Goal: Task Accomplishment & Management: Use online tool/utility

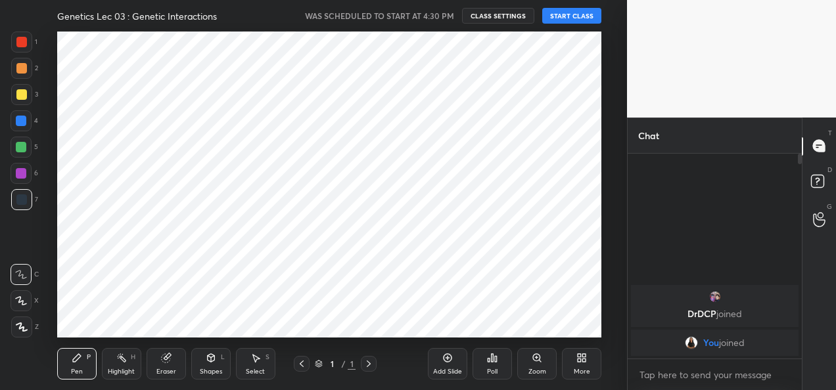
scroll to position [65434, 65166]
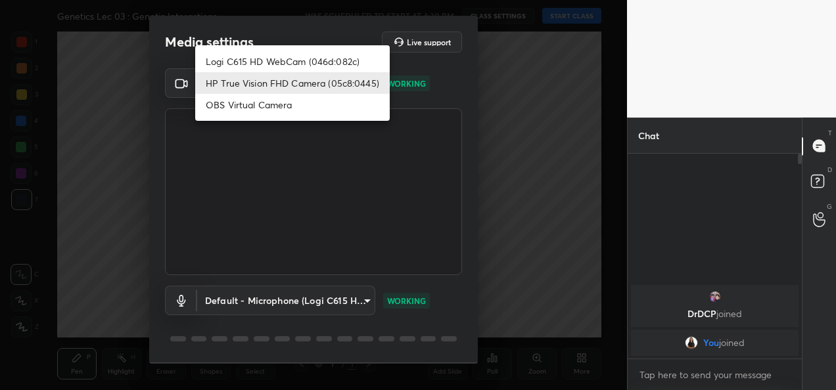
click at [347, 81] on body "1 2 3 4 5 6 7 C X Z C X Z E E Erase all H H Genetics Lec 03 : Genetic Interacti…" at bounding box center [418, 195] width 836 height 390
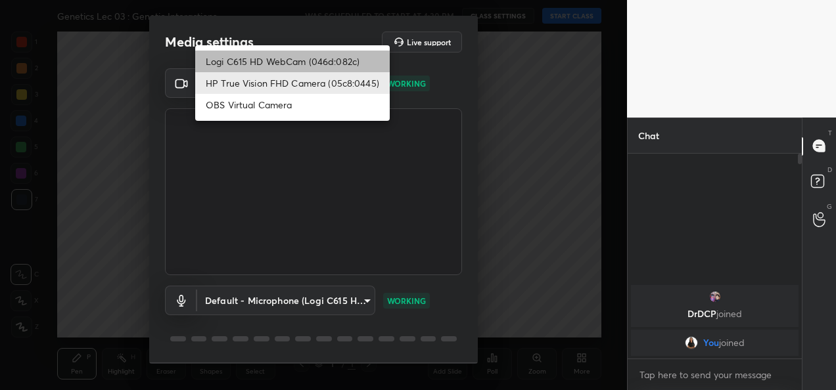
click at [321, 56] on li "Logi C615 HD WebCam (046d:082c)" at bounding box center [292, 62] width 195 height 22
type input "9a60a891c99e43c4f3b6c1c2af706b7568f7a8d24487825b1df04ecacc35332c"
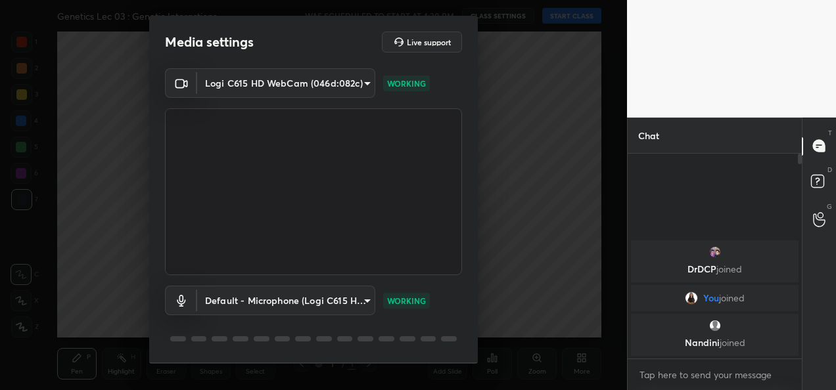
drag, startPoint x: 477, startPoint y: 116, endPoint x: 465, endPoint y: 202, distance: 87.7
click at [465, 202] on div "Media settings Live support Logi C615 HD WebCam (046d:082c) 9a60a891c99e43c4f3b…" at bounding box center [313, 190] width 329 height 348
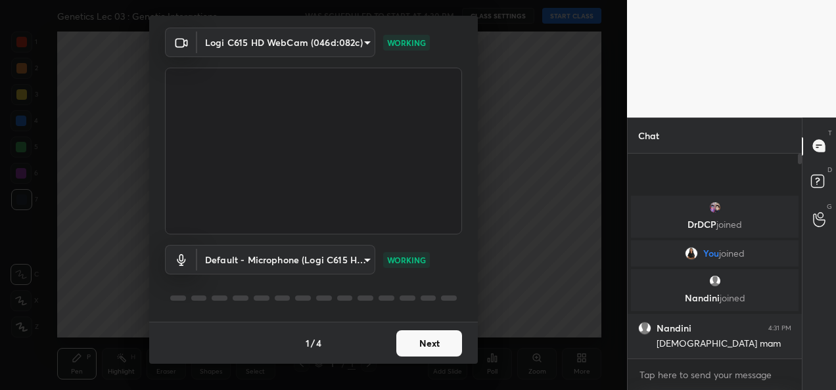
click at [441, 346] on button "Next" at bounding box center [429, 344] width 66 height 26
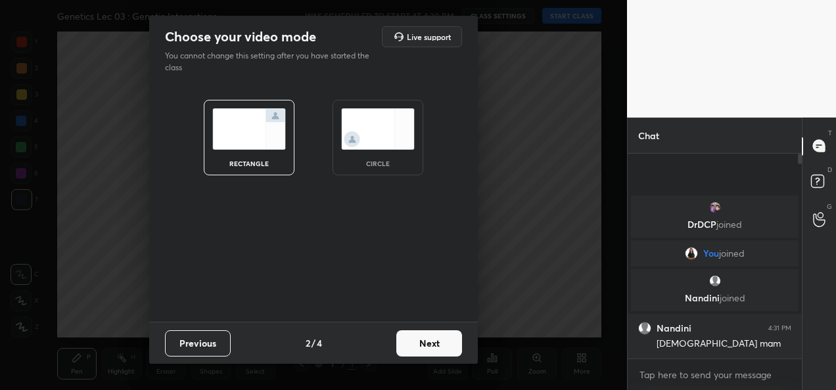
scroll to position [0, 0]
click at [441, 346] on button "Next" at bounding box center [429, 344] width 66 height 26
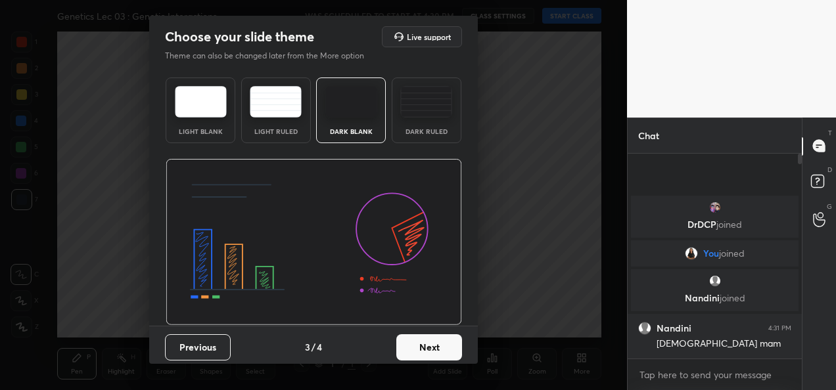
click at [441, 346] on button "Next" at bounding box center [429, 348] width 66 height 26
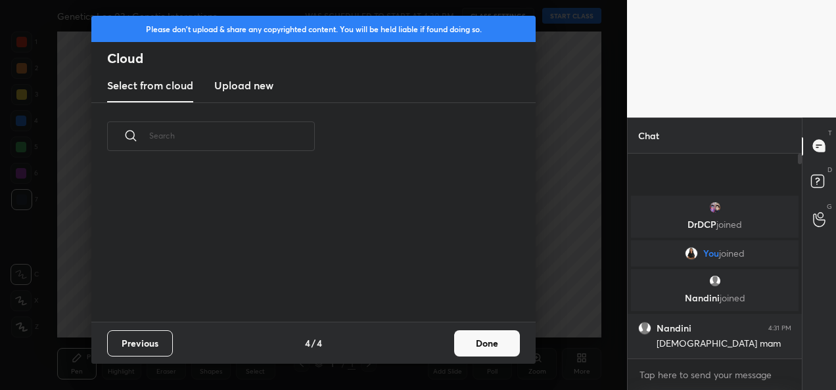
scroll to position [151, 422]
click at [501, 337] on button "Done" at bounding box center [487, 344] width 66 height 26
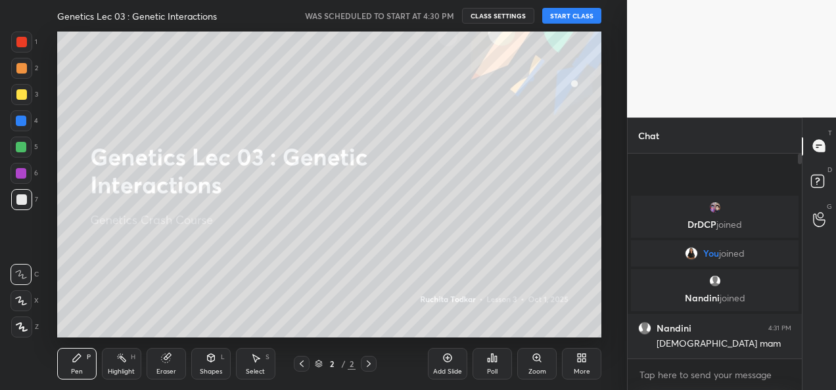
click at [580, 11] on button "START CLASS" at bounding box center [571, 16] width 59 height 16
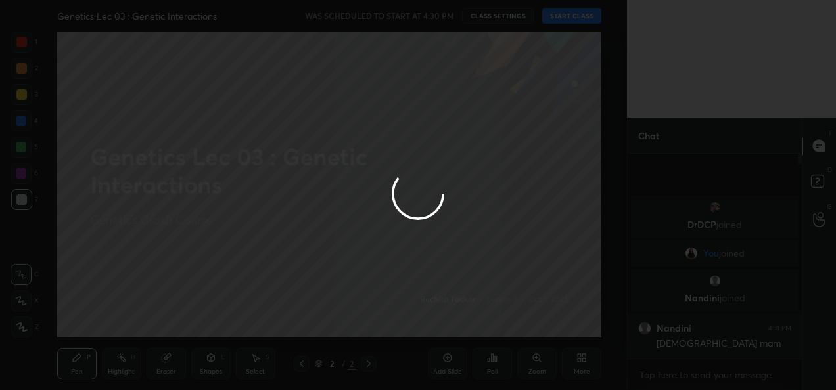
type textarea "x"
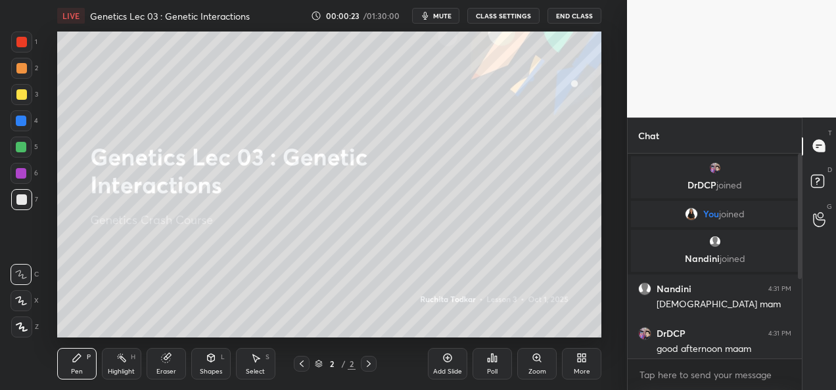
scroll to position [142, 0]
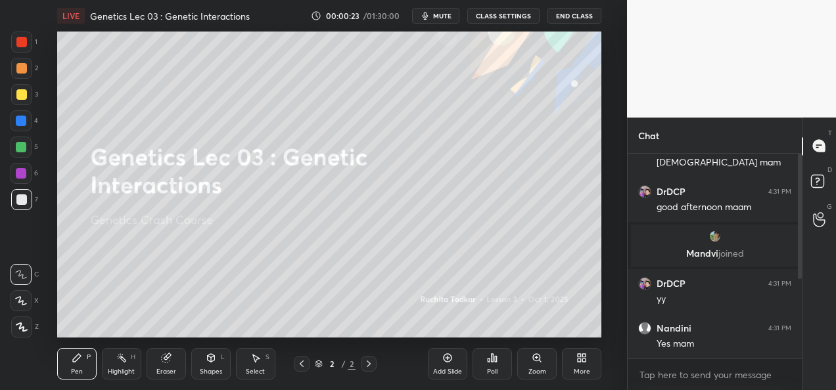
drag, startPoint x: 801, startPoint y: 200, endPoint x: 799, endPoint y: 308, distance: 107.8
click at [799, 279] on div at bounding box center [800, 217] width 4 height 126
click at [587, 371] on div "More" at bounding box center [582, 372] width 16 height 7
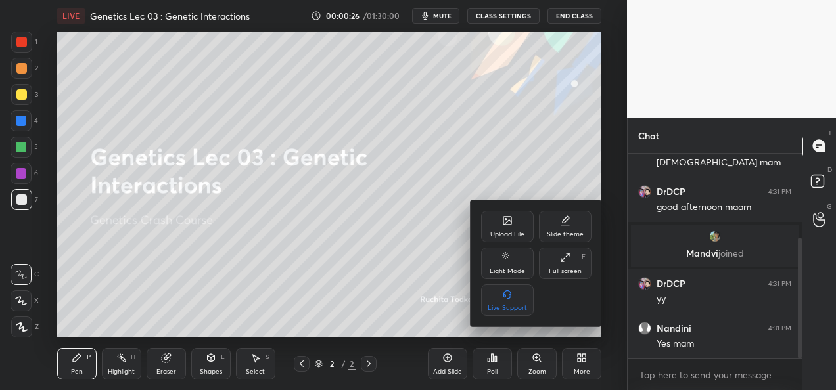
click at [504, 226] on icon at bounding box center [507, 221] width 11 height 11
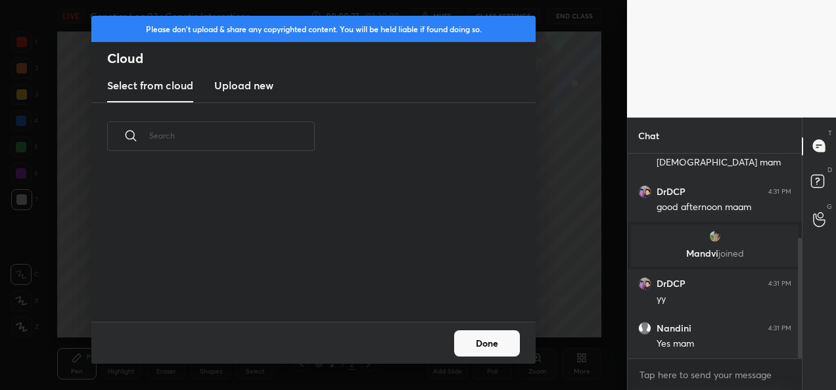
scroll to position [151, 422]
click at [235, 80] on h3 "Upload new" at bounding box center [243, 86] width 59 height 16
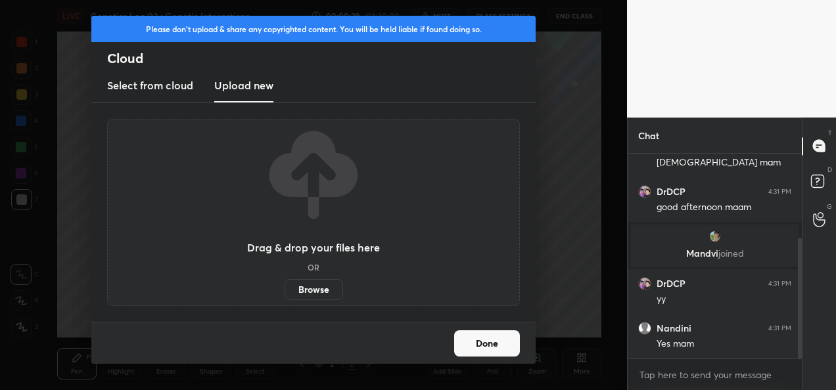
click at [300, 295] on label "Browse" at bounding box center [314, 289] width 59 height 21
click at [285, 295] on input "Browse" at bounding box center [285, 289] width 0 height 21
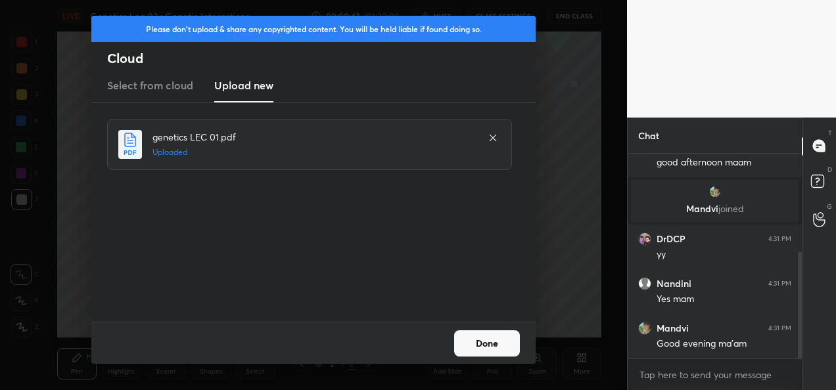
click at [479, 347] on button "Done" at bounding box center [487, 344] width 66 height 26
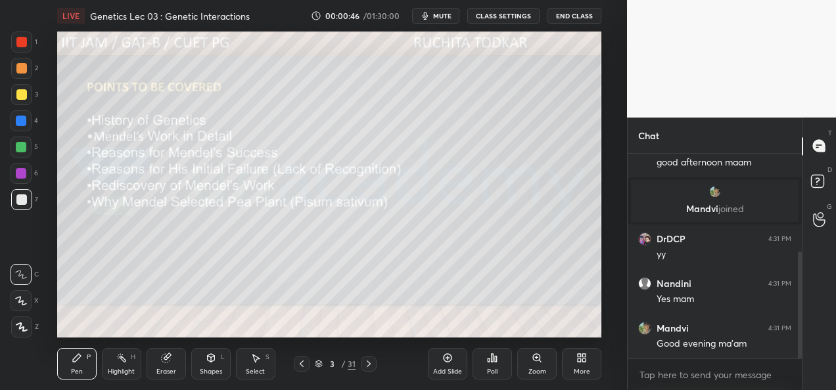
click at [318, 364] on icon at bounding box center [319, 362] width 7 height 3
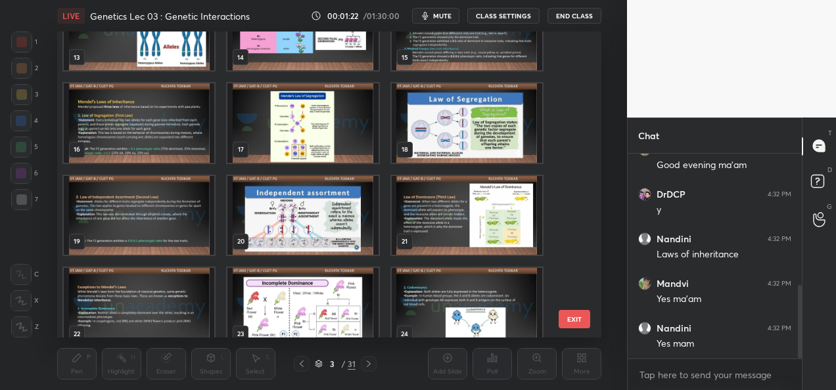
scroll to position [448, 0]
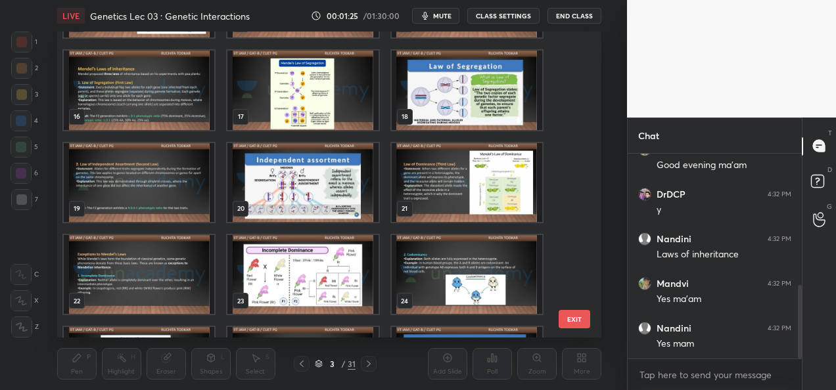
click at [144, 277] on img "grid" at bounding box center [139, 274] width 151 height 79
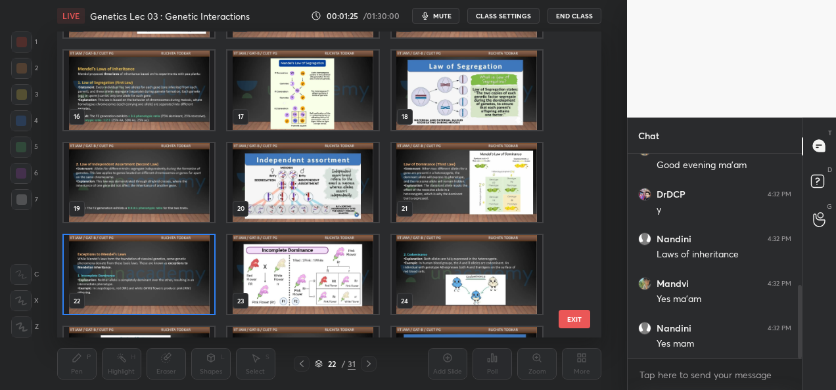
click at [144, 277] on img "grid" at bounding box center [139, 274] width 151 height 79
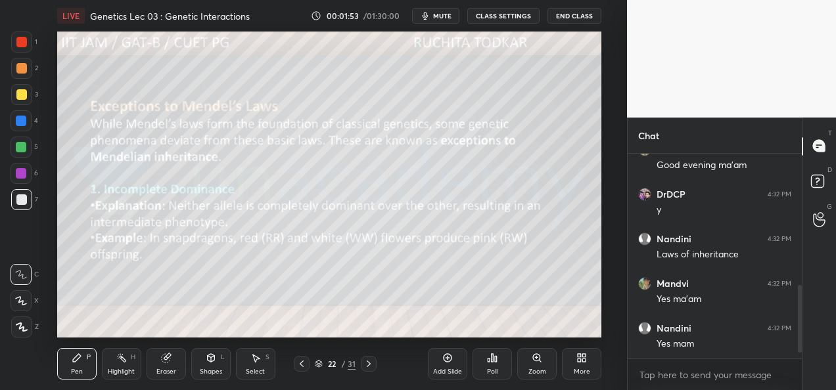
scroll to position [413, 0]
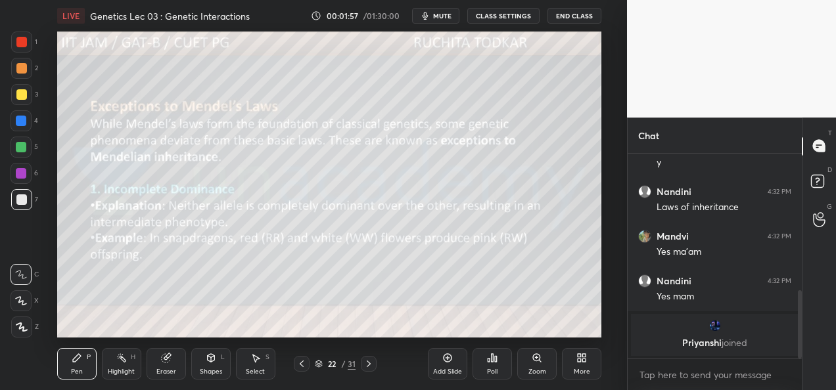
click at [25, 332] on div at bounding box center [21, 327] width 21 height 21
click at [370, 367] on icon at bounding box center [369, 364] width 11 height 11
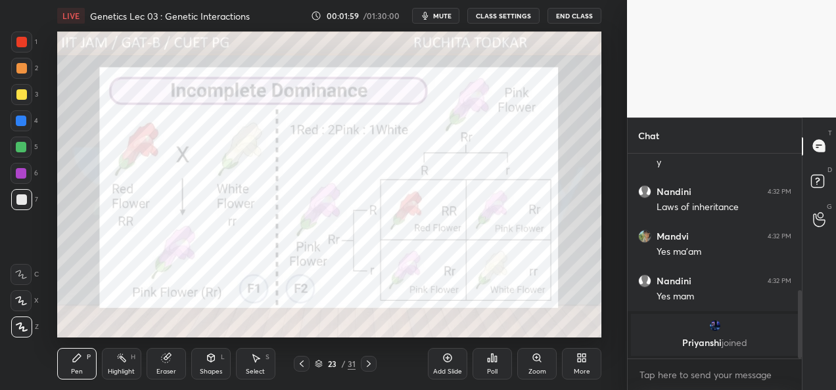
click at [301, 367] on icon at bounding box center [301, 364] width 11 height 11
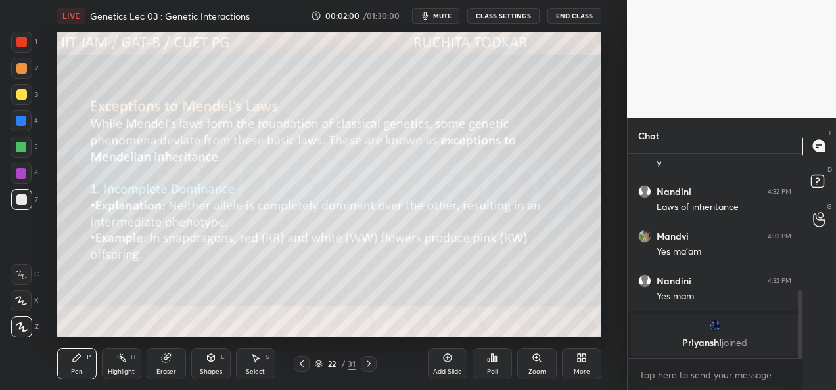
click at [444, 364] on div "Add Slide" at bounding box center [447, 364] width 39 height 32
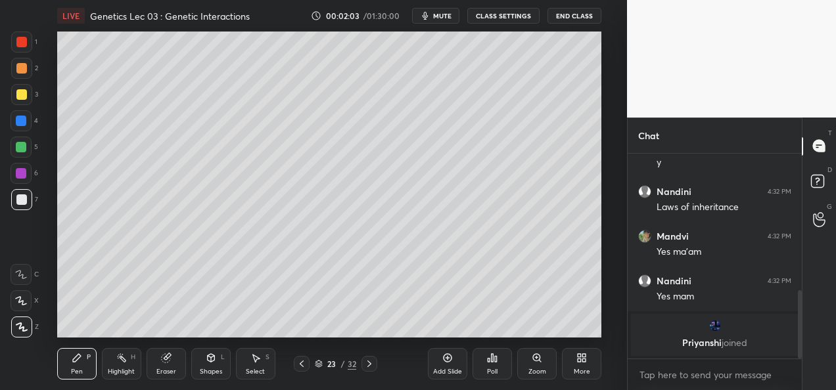
click at [19, 76] on div at bounding box center [21, 68] width 21 height 21
click at [19, 100] on div at bounding box center [21, 94] width 21 height 21
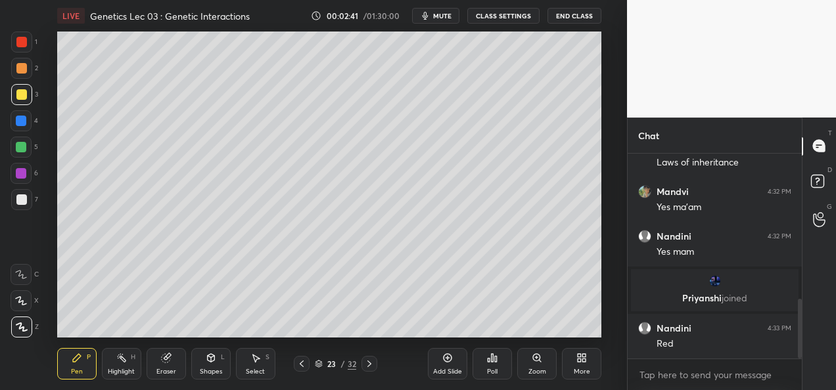
scroll to position [502, 0]
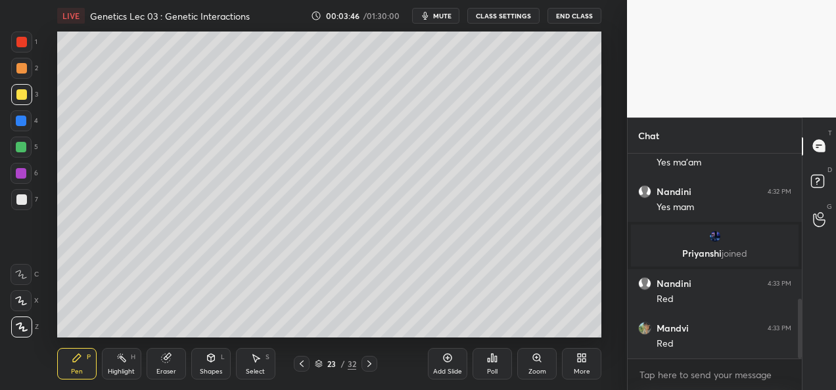
click at [605, 276] on div "Setting up your live class Poll for secs No correct answer Start poll" at bounding box center [329, 185] width 575 height 306
click at [603, 270] on div "Setting up your live class Poll for secs No correct answer Start poll" at bounding box center [329, 185] width 575 height 306
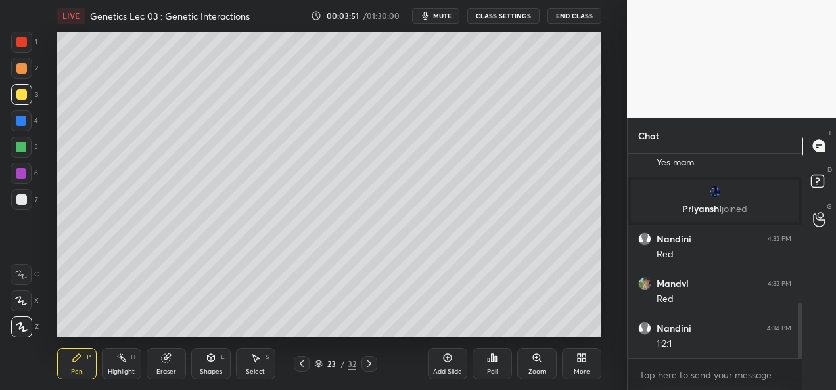
click at [465, 331] on div "Add Slide Poll Zoom More" at bounding box center [515, 364] width 174 height 74
click at [471, 330] on div "Add Slide Poll Zoom More" at bounding box center [515, 364] width 174 height 74
click at [24, 41] on div at bounding box center [21, 42] width 11 height 11
click at [26, 202] on div at bounding box center [21, 200] width 11 height 11
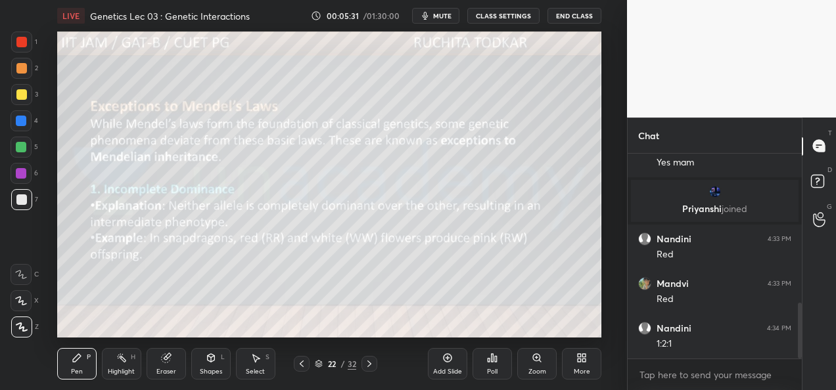
click at [369, 365] on icon at bounding box center [369, 364] width 11 height 11
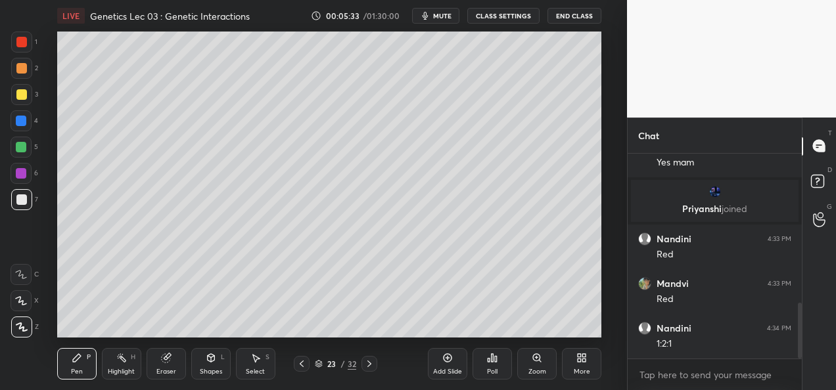
click at [369, 366] on icon at bounding box center [369, 364] width 11 height 11
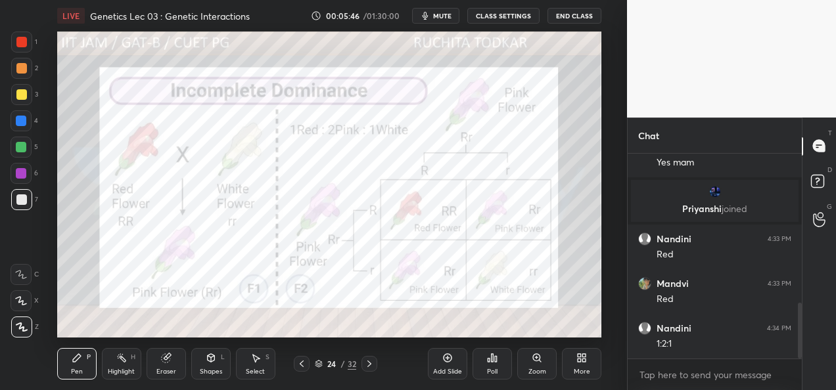
click at [364, 367] on icon at bounding box center [369, 364] width 11 height 11
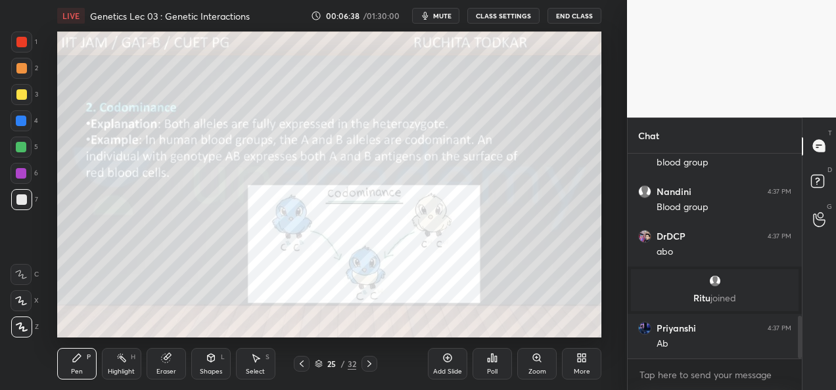
scroll to position [784, 0]
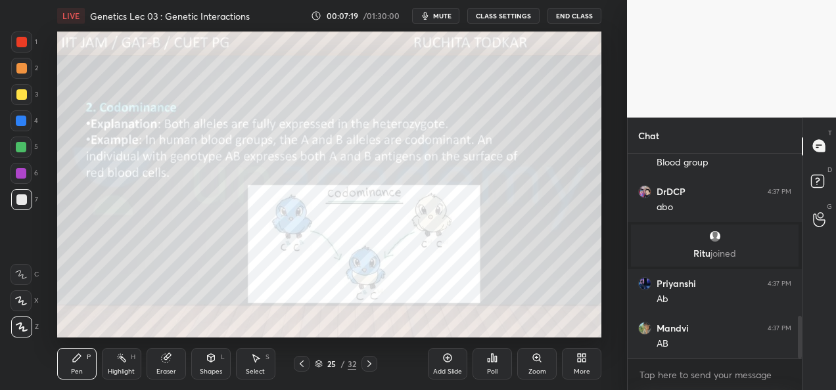
click at [371, 364] on icon at bounding box center [369, 364] width 11 height 11
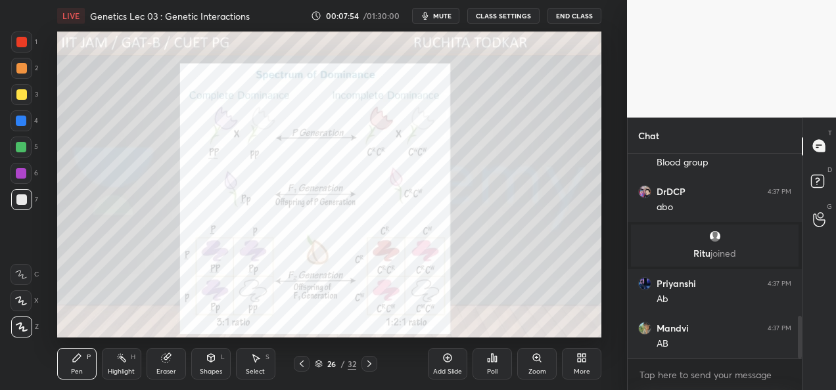
click at [369, 367] on icon at bounding box center [369, 364] width 11 height 11
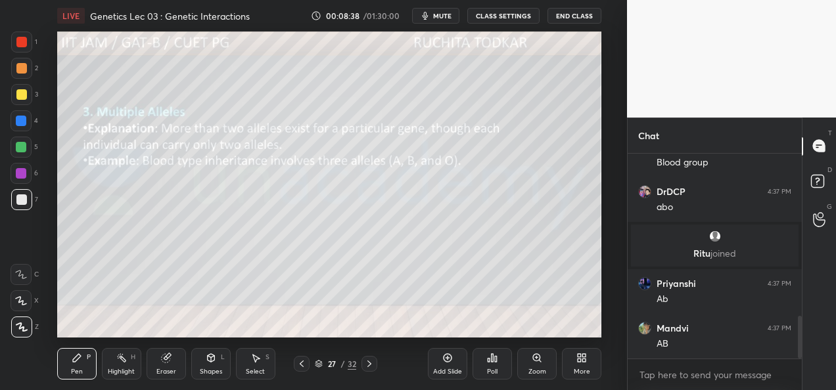
click at [448, 371] on div "Add Slide" at bounding box center [447, 372] width 29 height 7
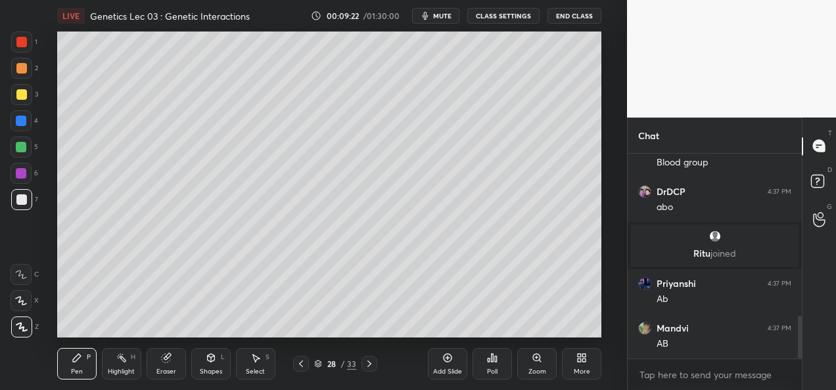
click at [9, 94] on div "1 2 3 4 5 6 7 C X Z C X Z E E Erase all H H" at bounding box center [21, 185] width 42 height 306
click at [19, 96] on div at bounding box center [21, 94] width 11 height 11
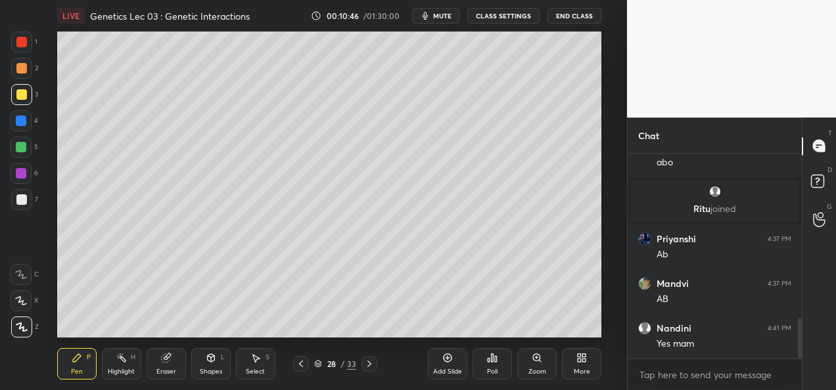
click at [369, 364] on icon at bounding box center [369, 364] width 11 height 11
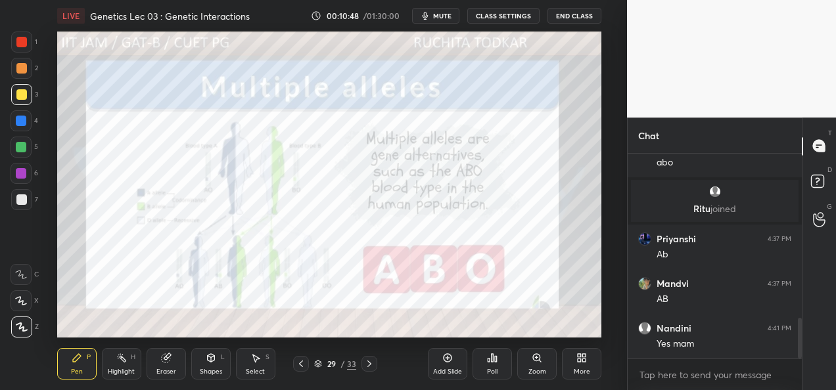
click at [360, 362] on div "29 / 33" at bounding box center [335, 364] width 84 height 16
click at [367, 364] on icon at bounding box center [369, 364] width 11 height 11
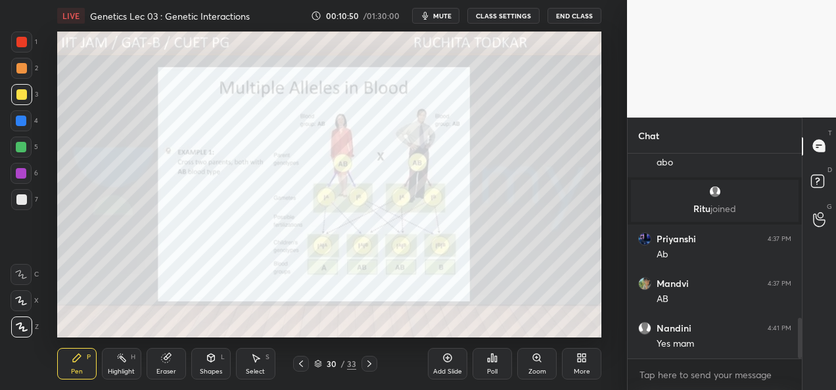
click at [367, 362] on icon at bounding box center [369, 364] width 11 height 11
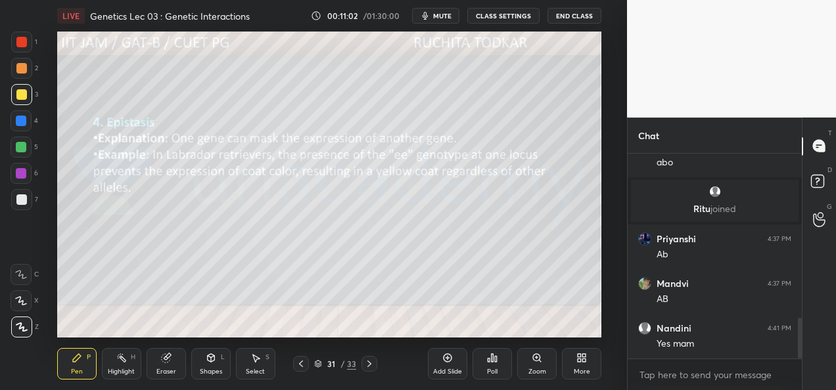
click at [298, 366] on icon at bounding box center [301, 364] width 11 height 11
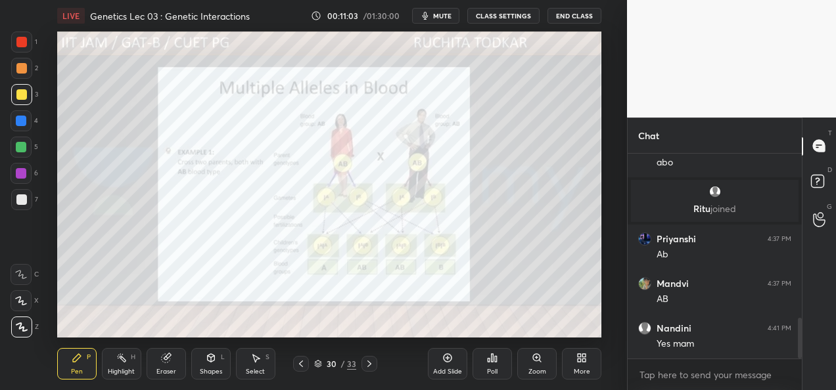
click at [442, 367] on div "Add Slide" at bounding box center [447, 364] width 39 height 32
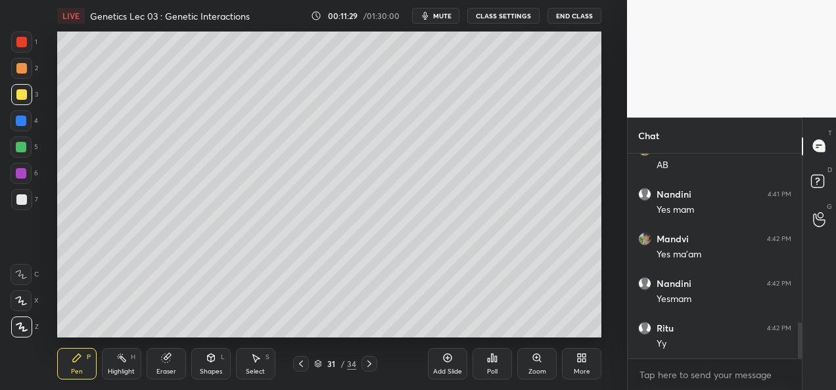
scroll to position [1007, 0]
click at [19, 180] on div at bounding box center [21, 173] width 21 height 21
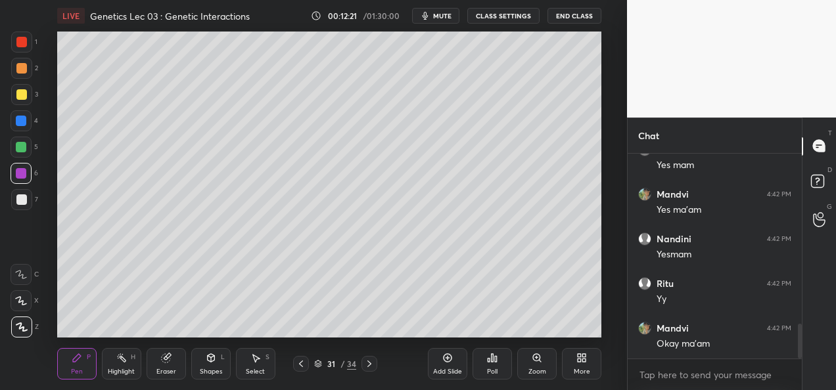
click at [456, 367] on div "Add Slide" at bounding box center [447, 364] width 39 height 32
click at [24, 96] on div at bounding box center [21, 94] width 11 height 11
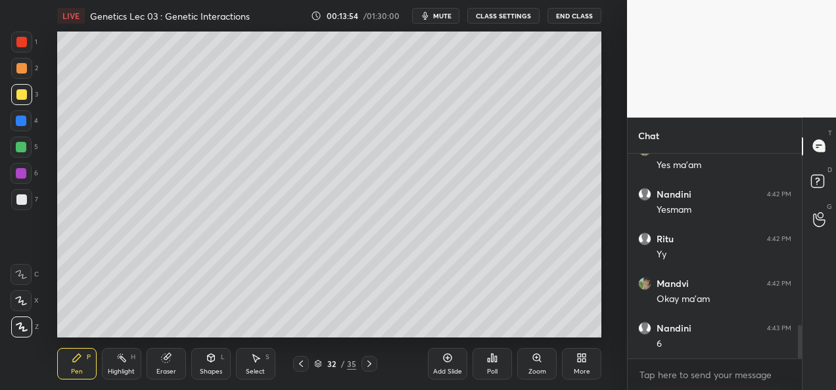
click at [300, 369] on div at bounding box center [301, 364] width 16 height 16
click at [372, 364] on icon at bounding box center [369, 364] width 11 height 11
click at [446, 371] on div "Add Slide" at bounding box center [447, 372] width 29 height 7
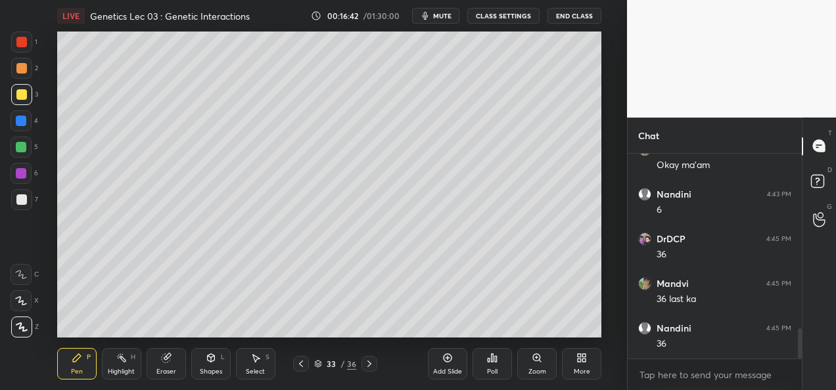
click at [22, 171] on div at bounding box center [21, 173] width 11 height 11
click at [300, 365] on icon at bounding box center [301, 364] width 4 height 7
click at [301, 368] on icon at bounding box center [301, 364] width 11 height 11
click at [379, 366] on div "31 / 36" at bounding box center [335, 364] width 185 height 16
click at [373, 365] on icon at bounding box center [369, 364] width 11 height 11
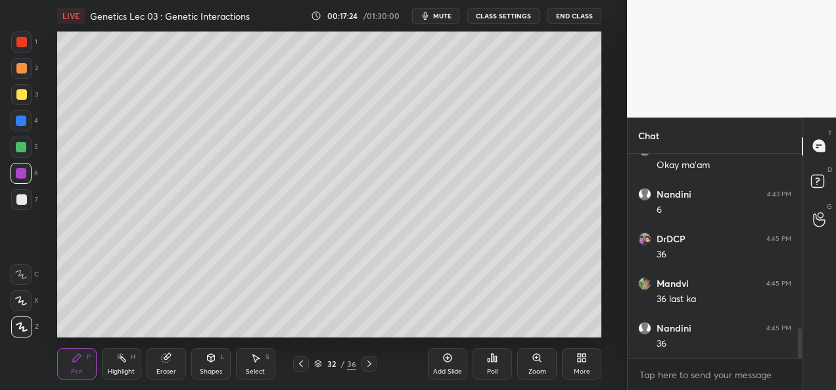
click at [371, 364] on icon at bounding box center [369, 364] width 4 height 7
click at [366, 362] on icon at bounding box center [369, 364] width 11 height 11
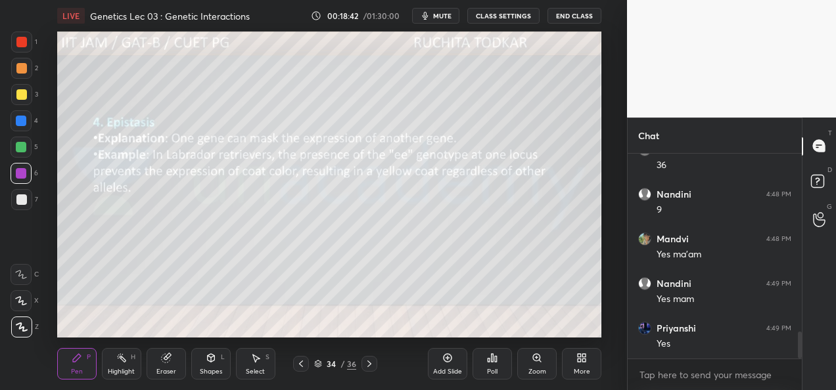
click at [22, 94] on div at bounding box center [21, 94] width 11 height 11
click at [369, 368] on icon at bounding box center [369, 364] width 11 height 11
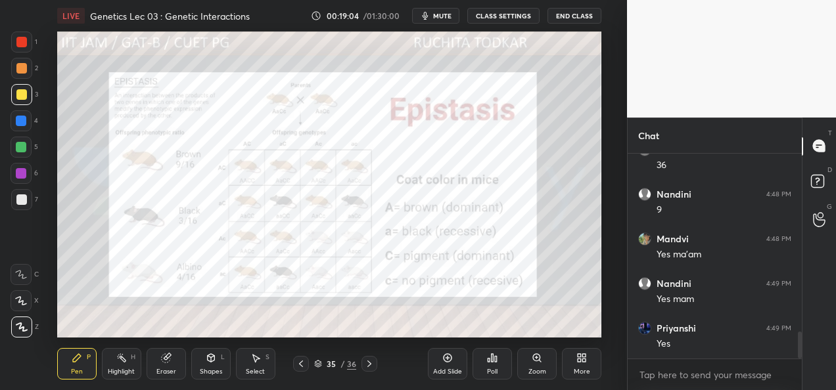
click at [301, 366] on icon at bounding box center [301, 364] width 4 height 7
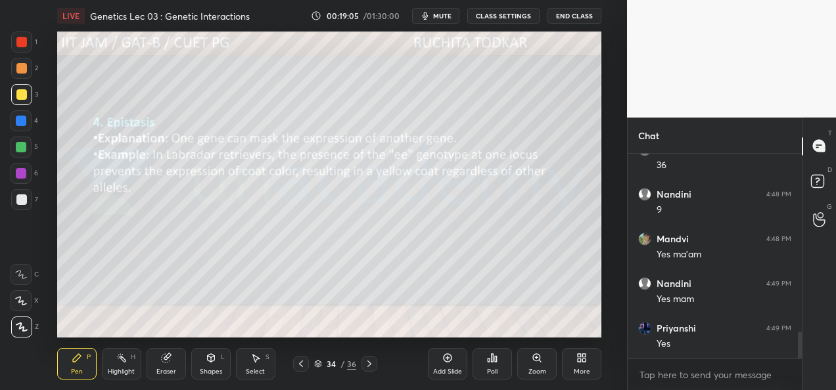
click at [446, 369] on div "Add Slide" at bounding box center [447, 372] width 29 height 7
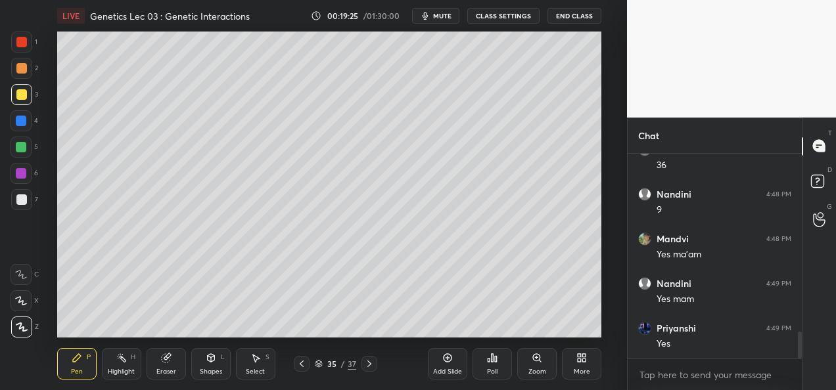
click at [24, 68] on div at bounding box center [21, 68] width 11 height 11
click at [18, 91] on div at bounding box center [21, 94] width 11 height 11
click at [20, 177] on div at bounding box center [21, 173] width 11 height 11
click at [16, 95] on div at bounding box center [21, 94] width 11 height 11
click at [20, 200] on div at bounding box center [21, 200] width 11 height 11
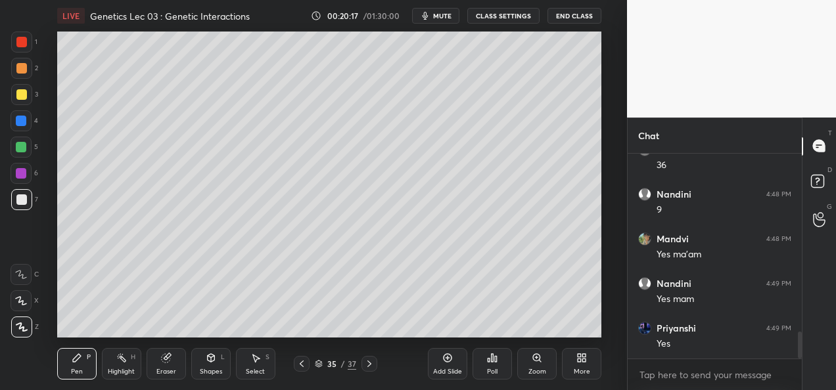
click at [27, 66] on div at bounding box center [21, 68] width 21 height 21
click at [22, 168] on div at bounding box center [21, 173] width 11 height 11
click at [27, 66] on div at bounding box center [21, 68] width 21 height 21
click at [26, 202] on div at bounding box center [21, 199] width 21 height 21
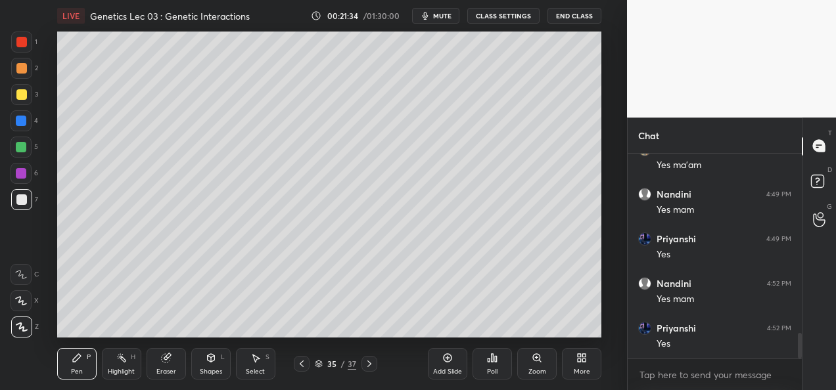
click at [449, 363] on icon at bounding box center [447, 358] width 11 height 11
click at [22, 71] on div at bounding box center [21, 68] width 11 height 11
click at [22, 204] on div at bounding box center [21, 200] width 11 height 11
click at [20, 177] on div at bounding box center [21, 173] width 11 height 11
click at [24, 97] on div at bounding box center [21, 94] width 11 height 11
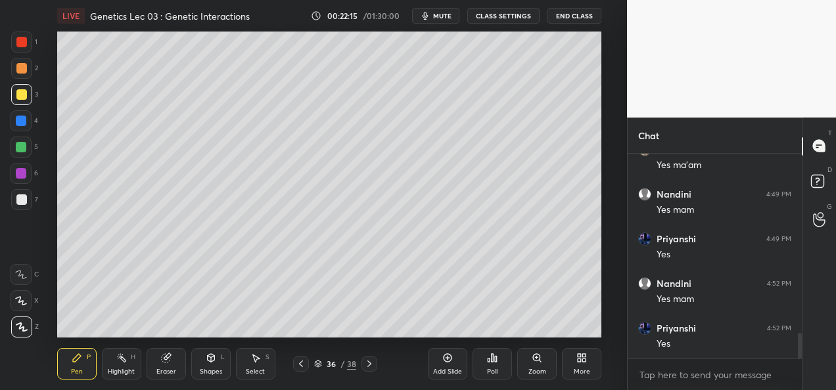
click at [26, 174] on div at bounding box center [21, 173] width 21 height 21
click at [22, 197] on div at bounding box center [21, 200] width 11 height 11
click at [21, 98] on div at bounding box center [21, 94] width 11 height 11
click at [23, 125] on div at bounding box center [21, 121] width 11 height 11
click at [17, 145] on div at bounding box center [21, 147] width 11 height 11
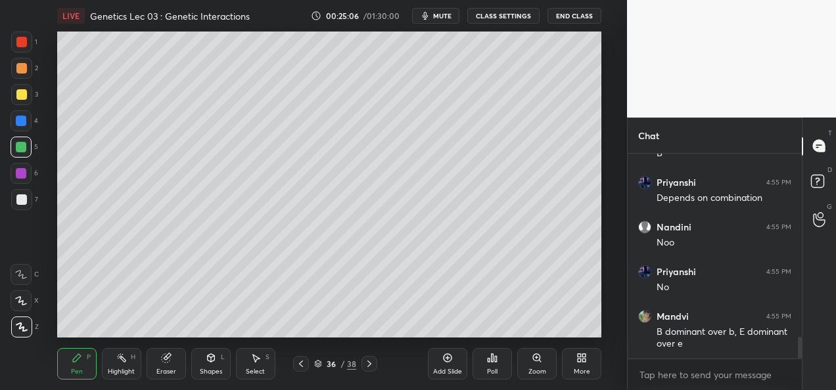
scroll to position [1779, 0]
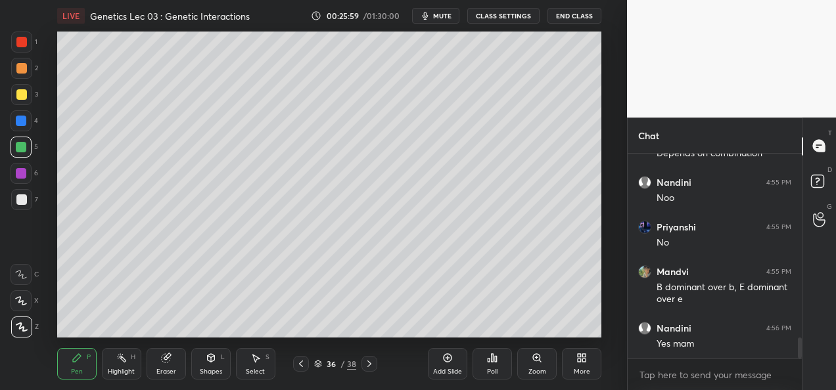
click at [364, 368] on icon at bounding box center [369, 364] width 11 height 11
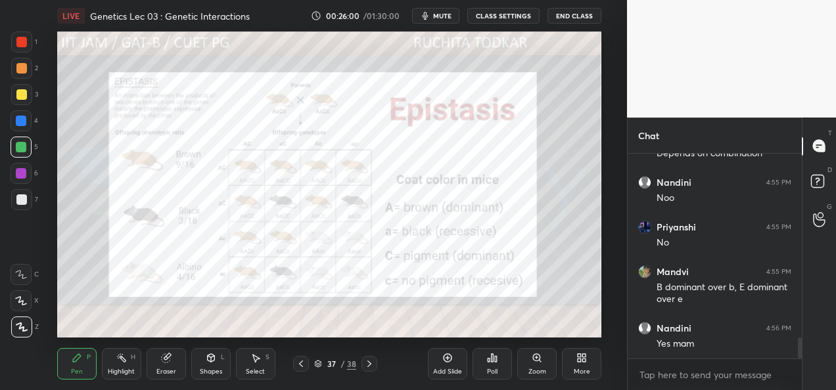
click at [298, 365] on icon at bounding box center [301, 364] width 11 height 11
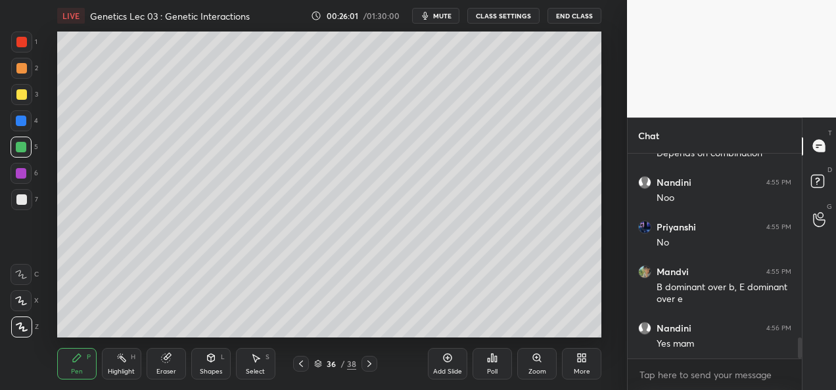
click at [438, 367] on div "Add Slide" at bounding box center [447, 364] width 39 height 32
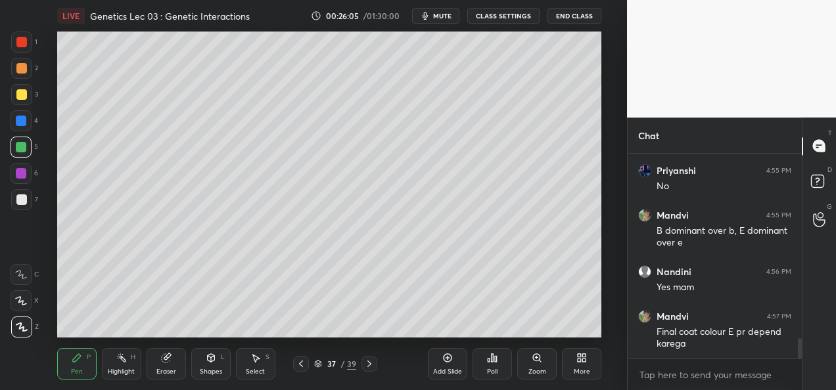
click at [21, 67] on div at bounding box center [21, 68] width 11 height 11
click at [21, 195] on div at bounding box center [21, 200] width 11 height 11
click at [285, 348] on div "Pen P Highlight H Eraser Shapes L Select S 37 / 39 Add Slide Poll Zoom More" at bounding box center [329, 364] width 544 height 53
click at [166, 364] on div "Eraser" at bounding box center [166, 364] width 39 height 32
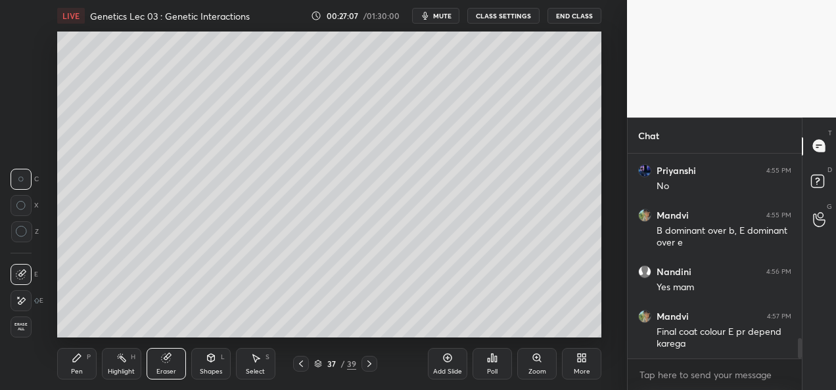
scroll to position [1880, 0]
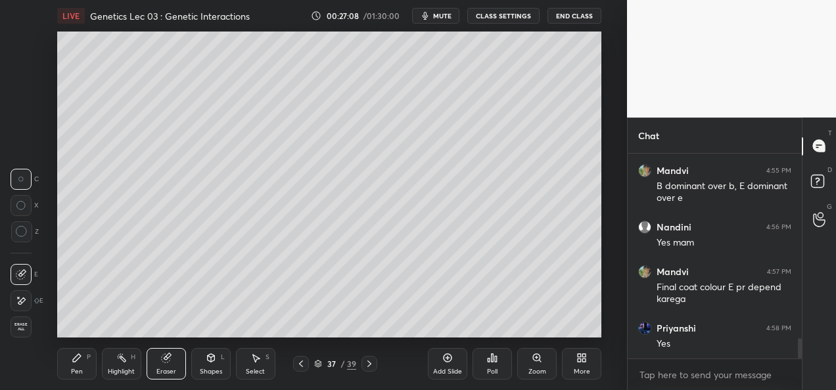
click at [14, 309] on div at bounding box center [21, 301] width 21 height 21
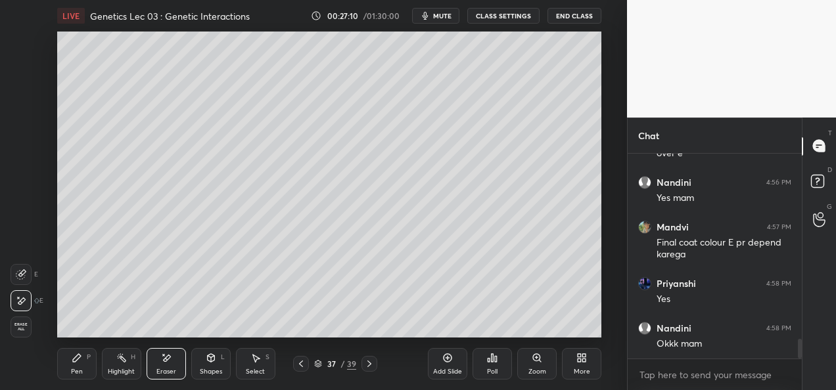
click at [73, 363] on icon at bounding box center [77, 358] width 11 height 11
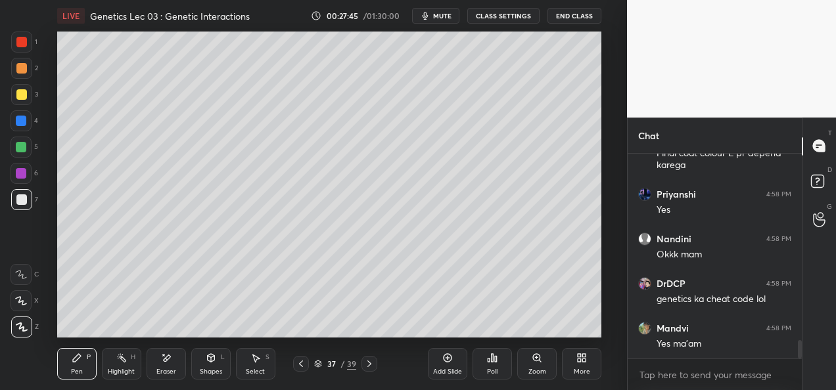
scroll to position [2059, 0]
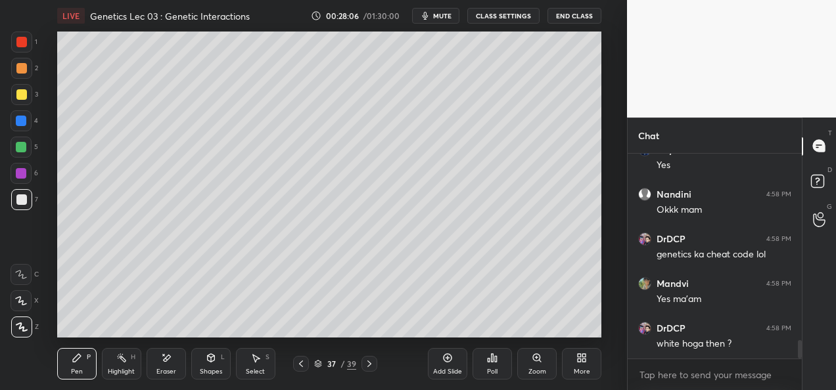
click at [299, 366] on icon at bounding box center [301, 364] width 11 height 11
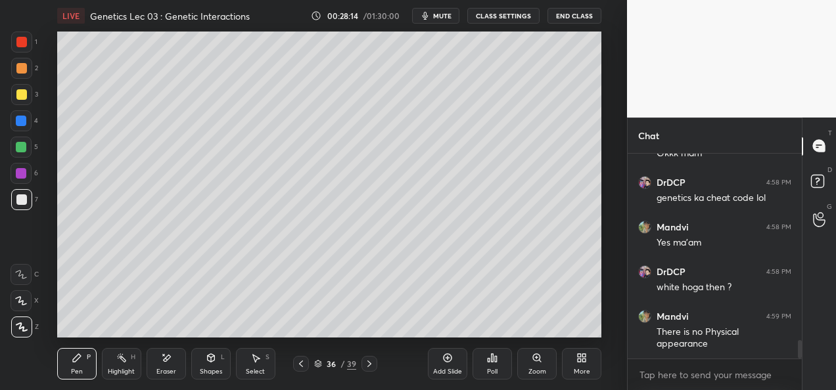
click at [368, 365] on icon at bounding box center [369, 364] width 11 height 11
click at [440, 372] on div "Add Slide" at bounding box center [447, 372] width 29 height 7
click at [22, 71] on div at bounding box center [21, 68] width 11 height 11
click at [57, 58] on div "Setting up your live class Poll for secs No correct answer Start poll" at bounding box center [329, 185] width 575 height 306
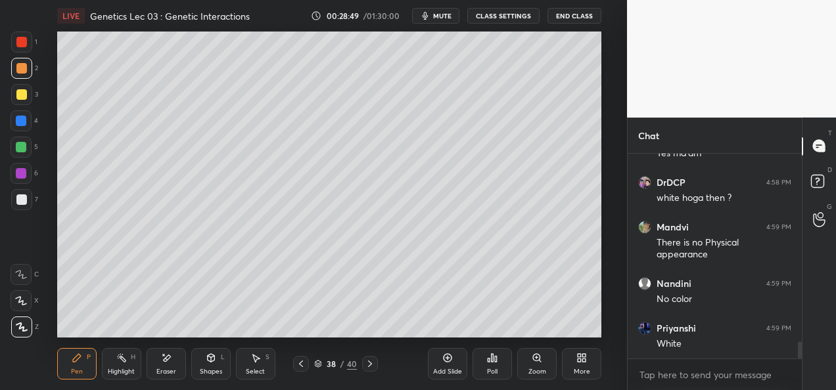
scroll to position [2250, 0]
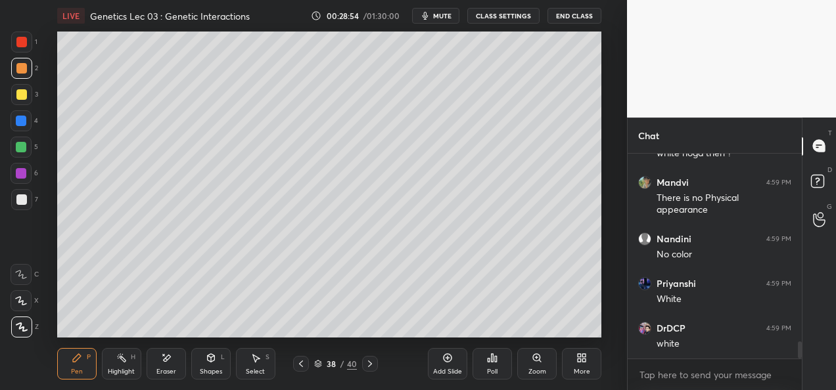
click at [602, 61] on div "Setting up your live class Poll for secs No correct answer Start poll" at bounding box center [329, 185] width 575 height 306
click at [28, 171] on div at bounding box center [21, 173] width 21 height 21
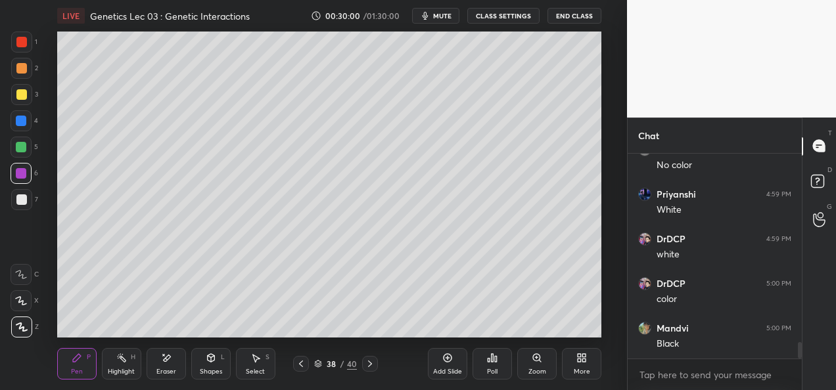
scroll to position [2384, 0]
click at [298, 366] on icon at bounding box center [301, 364] width 11 height 11
click at [371, 369] on div at bounding box center [370, 364] width 16 height 16
click at [158, 369] on div "Eraser" at bounding box center [166, 372] width 20 height 7
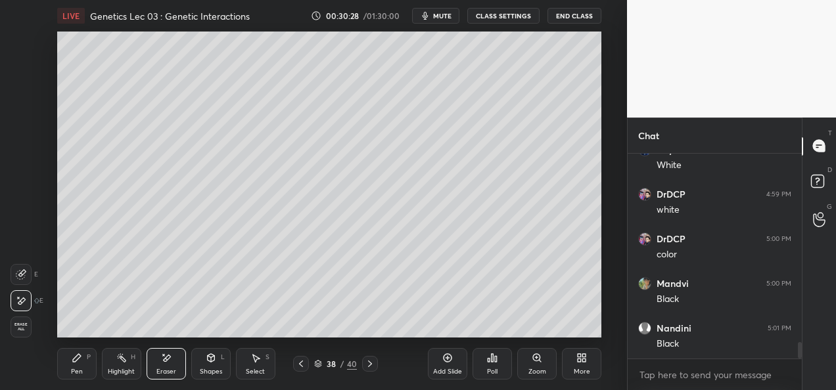
click at [80, 364] on div "Pen P" at bounding box center [76, 364] width 39 height 32
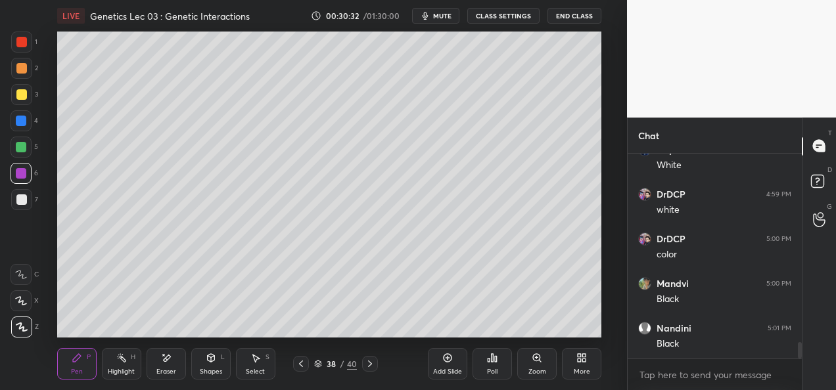
click at [32, 67] on div "2" at bounding box center [24, 68] width 27 height 21
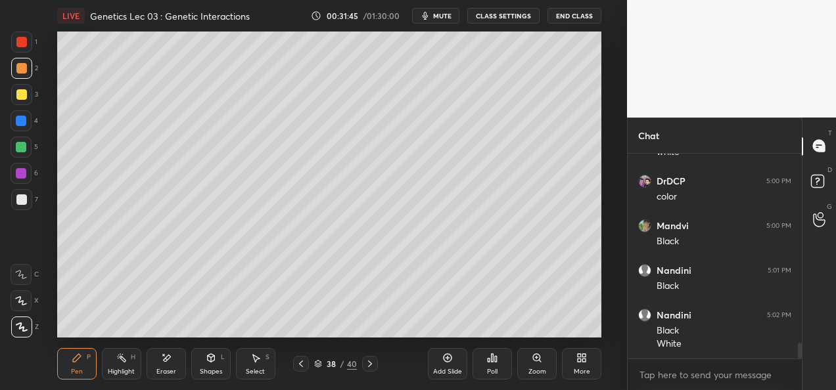
click at [18, 197] on div at bounding box center [21, 200] width 11 height 11
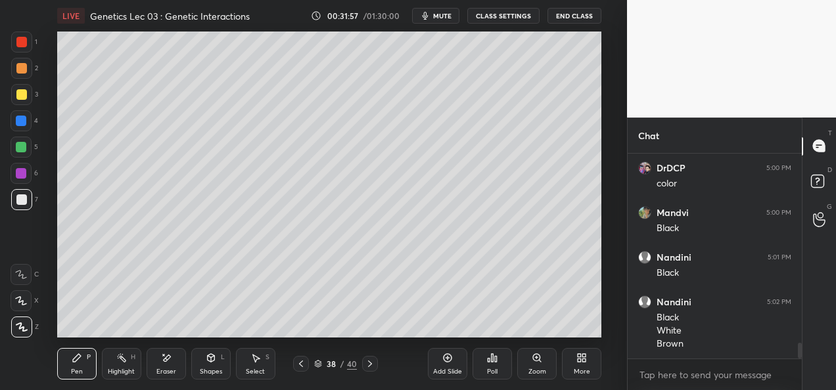
click at [20, 119] on div at bounding box center [21, 121] width 11 height 11
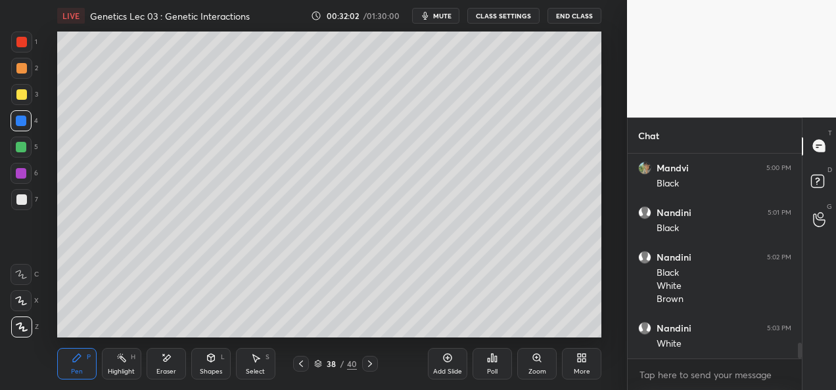
click at [20, 196] on div at bounding box center [21, 200] width 11 height 11
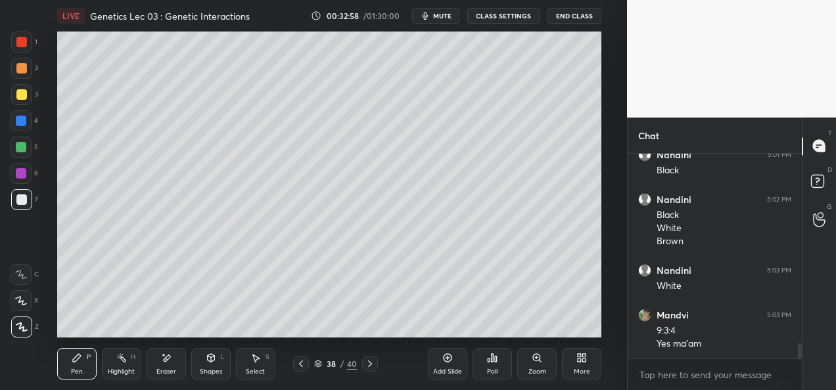
scroll to position [2602, 0]
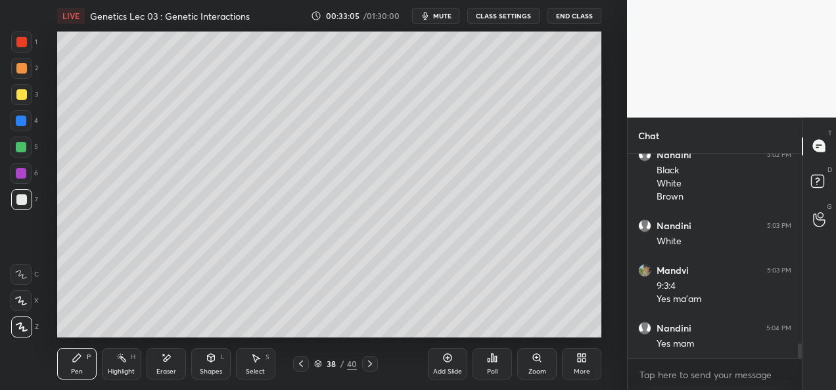
click at [450, 366] on div "Add Slide" at bounding box center [447, 364] width 39 height 32
click at [23, 123] on div at bounding box center [21, 121] width 11 height 11
click at [22, 177] on div at bounding box center [21, 173] width 11 height 11
click at [18, 201] on div at bounding box center [21, 200] width 11 height 11
click at [435, 370] on div "Add Slide" at bounding box center [447, 372] width 29 height 7
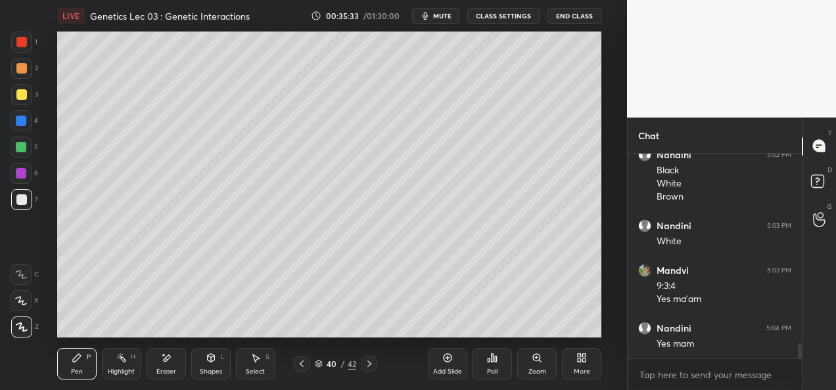
click at [300, 369] on icon at bounding box center [301, 364] width 11 height 11
click at [366, 364] on icon at bounding box center [369, 364] width 11 height 11
click at [20, 95] on div at bounding box center [21, 94] width 11 height 11
click at [448, 369] on div "Add Slide" at bounding box center [447, 372] width 29 height 7
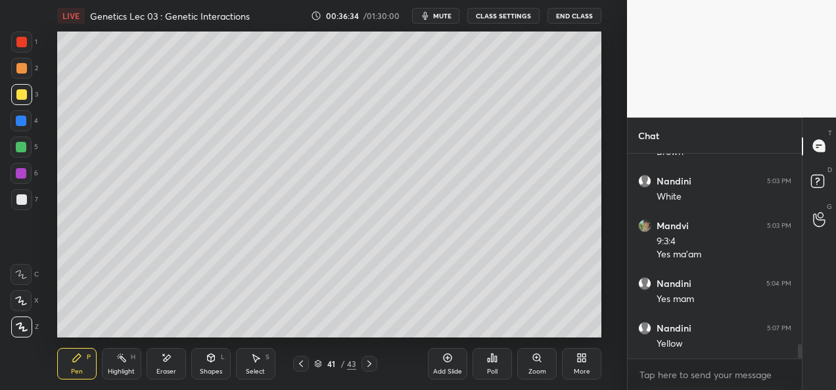
click at [297, 366] on icon at bounding box center [301, 364] width 11 height 11
click at [297, 368] on icon at bounding box center [301, 364] width 11 height 11
click at [370, 367] on icon at bounding box center [369, 364] width 11 height 11
click at [371, 368] on icon at bounding box center [369, 364] width 11 height 11
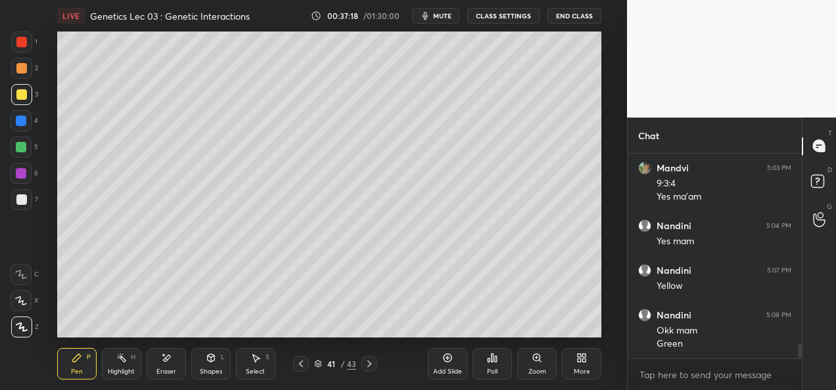
click at [302, 366] on icon at bounding box center [301, 364] width 11 height 11
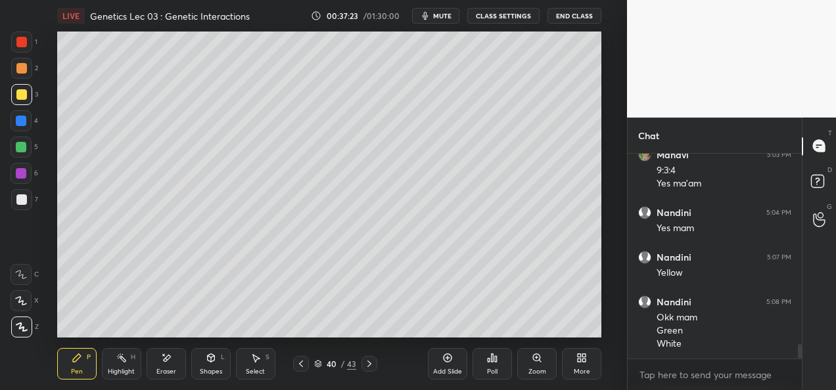
click at [375, 369] on div at bounding box center [370, 364] width 16 height 16
click at [21, 209] on div at bounding box center [21, 199] width 21 height 21
click at [27, 97] on div at bounding box center [21, 94] width 21 height 21
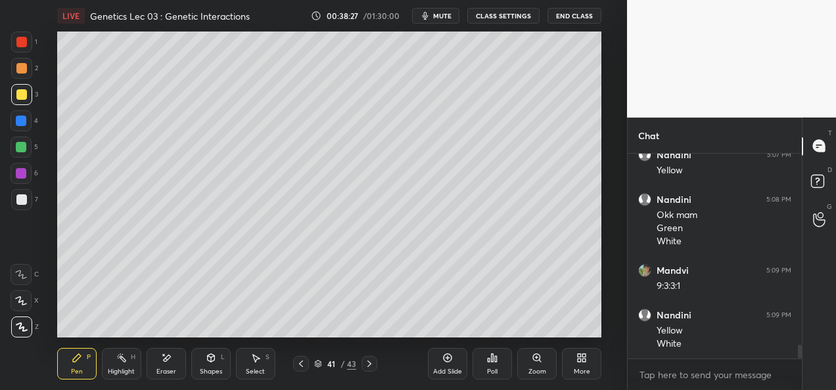
scroll to position [2833, 0]
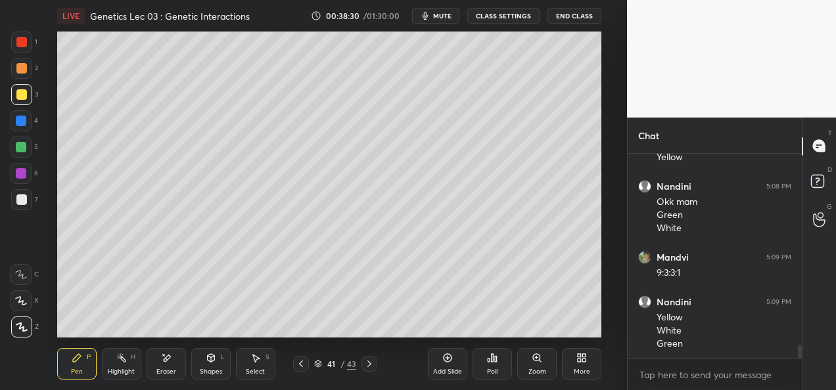
click at [165, 365] on div "Eraser" at bounding box center [166, 364] width 39 height 32
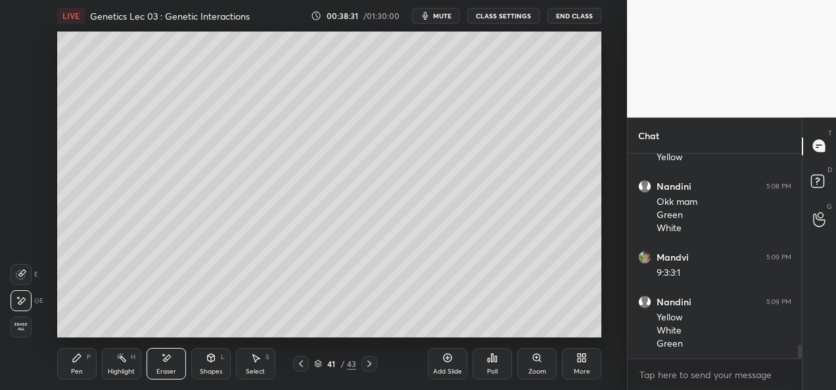
click at [20, 279] on icon at bounding box center [20, 275] width 9 height 9
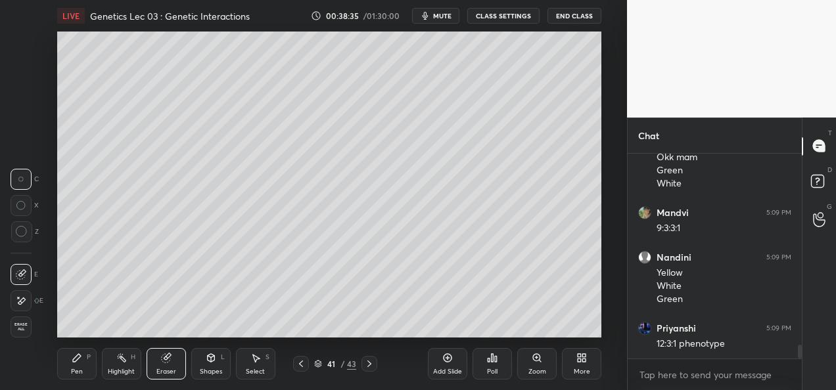
click at [71, 364] on div "Pen P" at bounding box center [76, 364] width 39 height 32
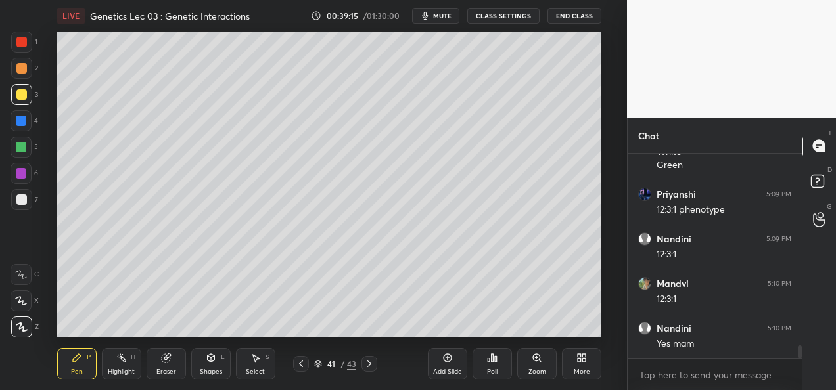
scroll to position [3057, 0]
click at [442, 369] on div "Add Slide" at bounding box center [447, 372] width 29 height 7
click at [293, 364] on div "42 / 44" at bounding box center [335, 364] width 185 height 16
click at [20, 201] on div at bounding box center [21, 200] width 11 height 11
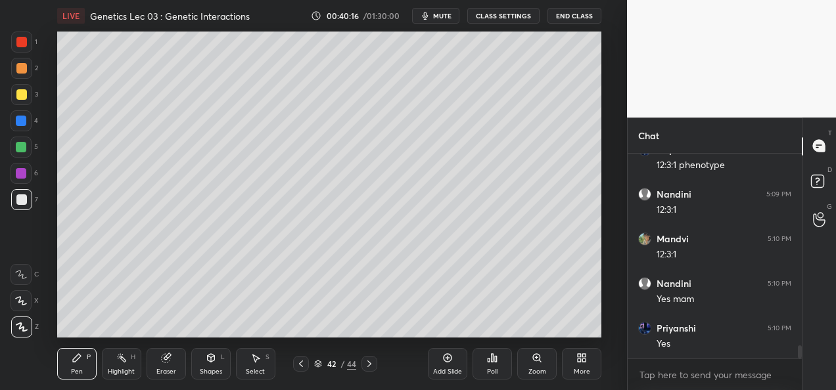
click at [24, 97] on div at bounding box center [21, 94] width 11 height 11
click at [22, 72] on div at bounding box center [21, 68] width 11 height 11
click at [24, 99] on div at bounding box center [21, 94] width 11 height 11
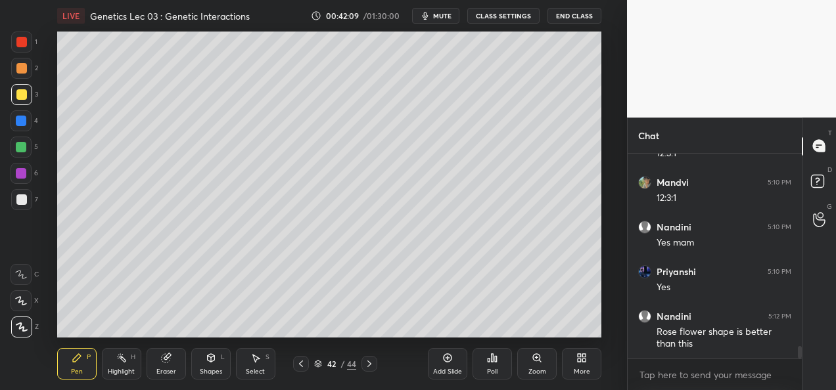
scroll to position [3158, 0]
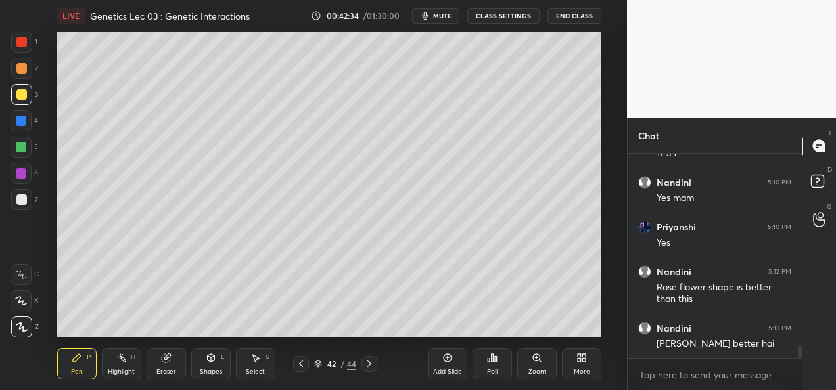
click at [445, 370] on div "Add Slide" at bounding box center [447, 372] width 29 height 7
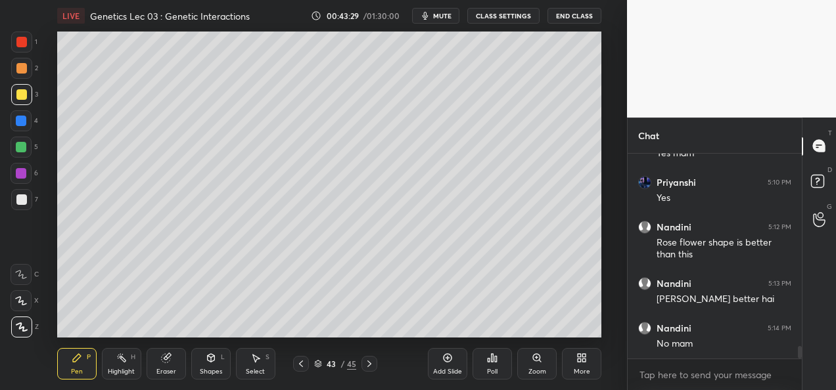
scroll to position [3216, 0]
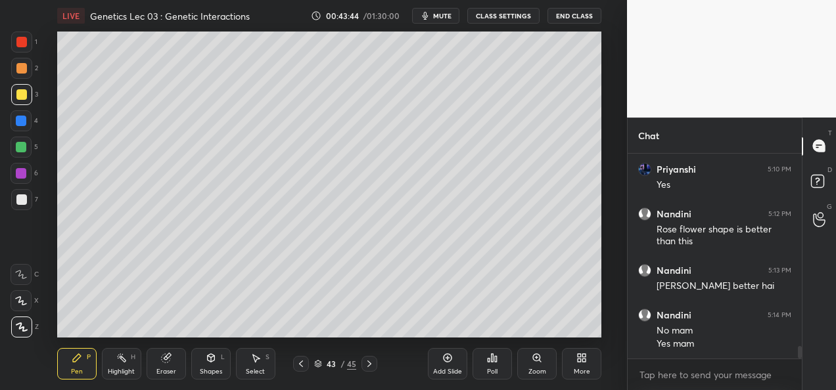
click at [20, 149] on div at bounding box center [21, 147] width 11 height 11
click at [166, 363] on icon at bounding box center [166, 358] width 11 height 11
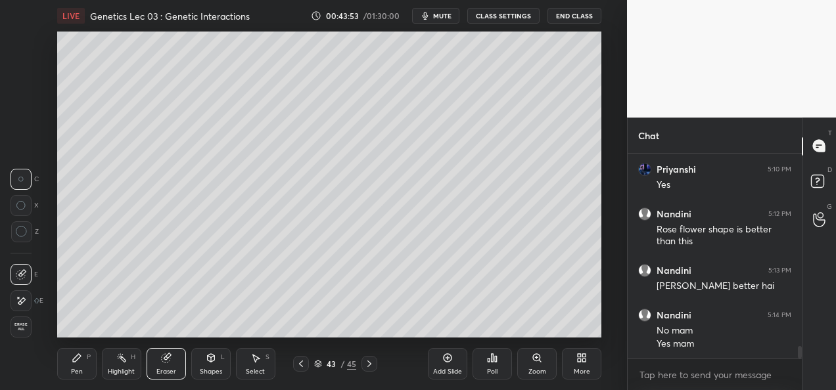
click at [83, 366] on div "Pen P" at bounding box center [76, 364] width 39 height 32
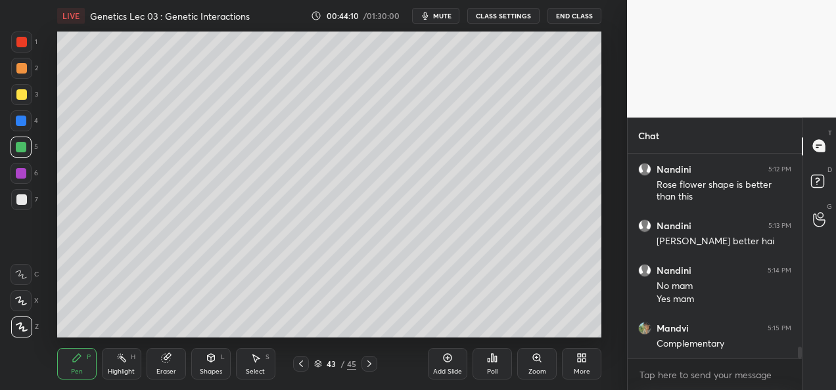
scroll to position [3305, 0]
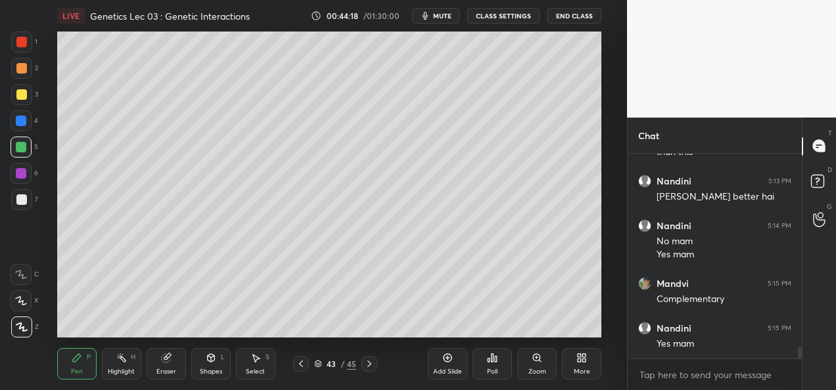
click at [18, 196] on div at bounding box center [21, 200] width 11 height 11
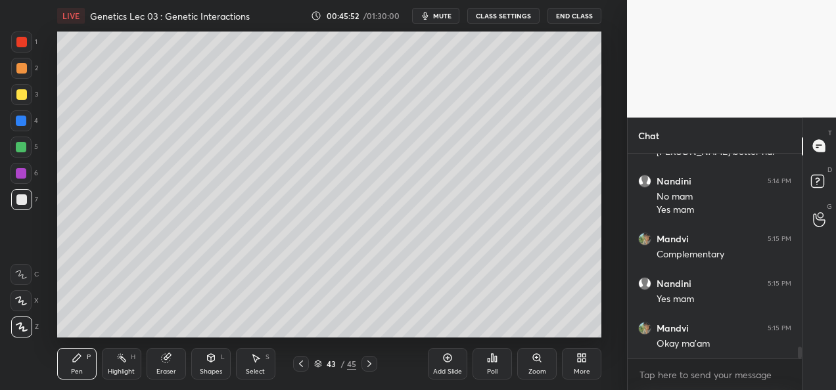
click at [18, 177] on div at bounding box center [21, 173] width 11 height 11
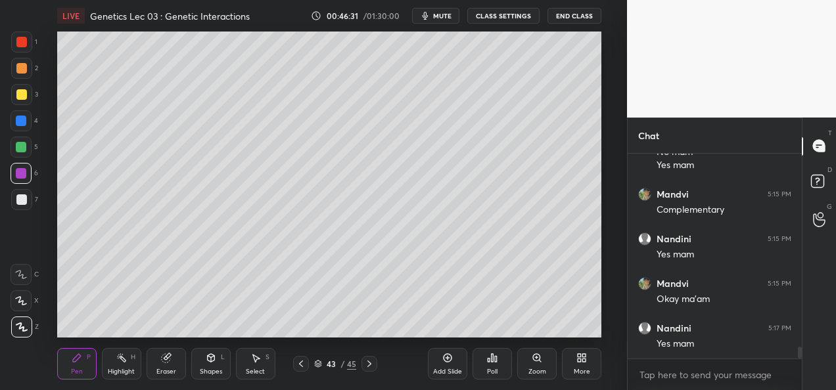
scroll to position [3440, 0]
click at [366, 369] on icon at bounding box center [369, 364] width 11 height 11
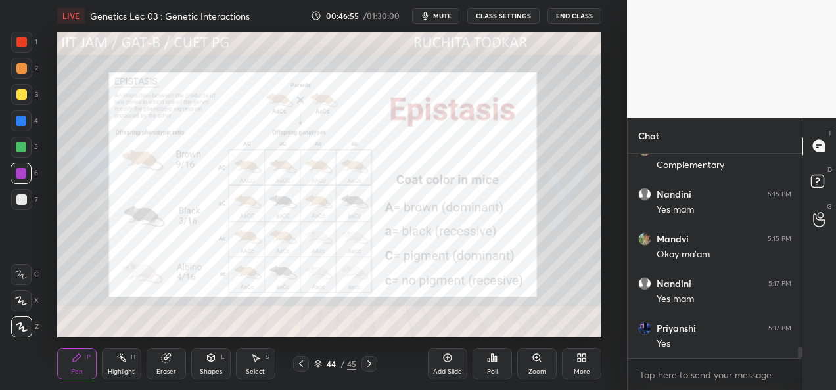
click at [300, 366] on icon at bounding box center [301, 364] width 11 height 11
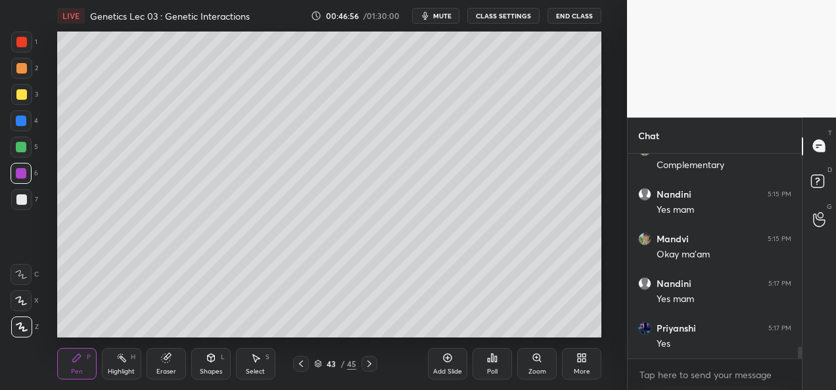
click at [452, 371] on div "Add Slide" at bounding box center [447, 372] width 29 height 7
click at [24, 66] on div at bounding box center [21, 68] width 11 height 11
click at [29, 92] on div at bounding box center [21, 94] width 21 height 21
click at [20, 124] on div at bounding box center [21, 121] width 11 height 11
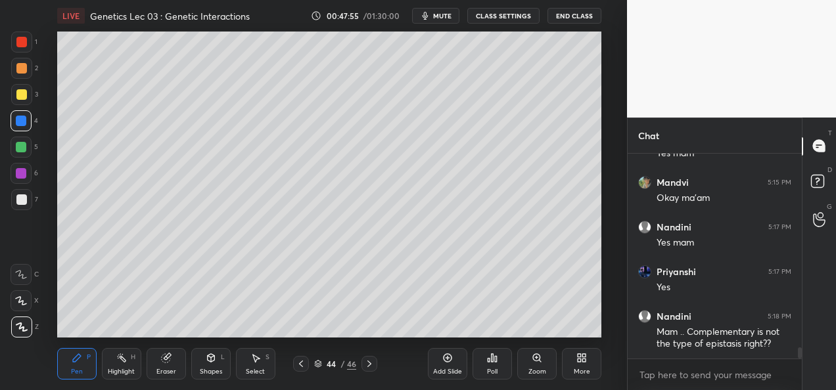
click at [296, 364] on icon at bounding box center [301, 364] width 11 height 11
click at [303, 366] on icon at bounding box center [301, 364] width 11 height 11
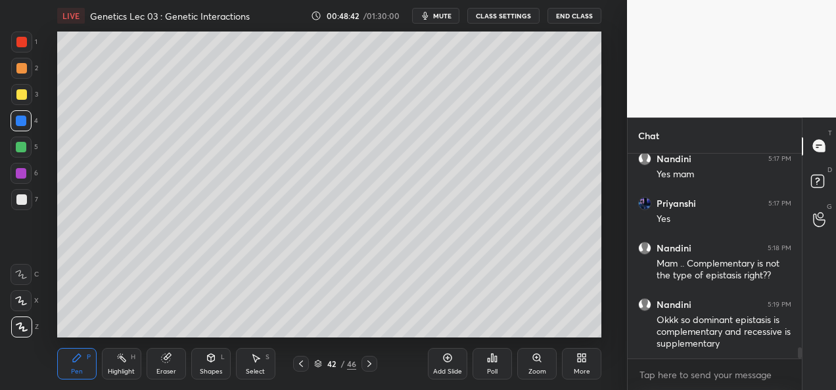
click at [302, 369] on icon at bounding box center [301, 364] width 11 height 11
click at [302, 366] on icon at bounding box center [301, 364] width 11 height 11
click at [302, 365] on icon at bounding box center [301, 364] width 11 height 11
click at [371, 367] on icon at bounding box center [369, 364] width 11 height 11
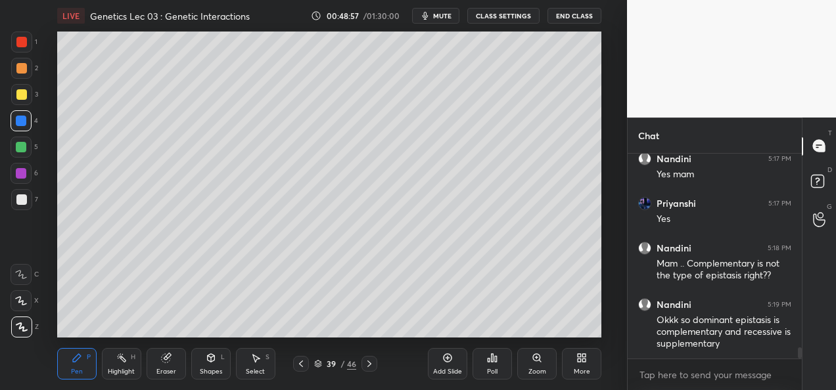
click at [300, 366] on icon at bounding box center [301, 364] width 11 height 11
click at [302, 366] on icon at bounding box center [301, 364] width 4 height 7
click at [300, 367] on icon at bounding box center [301, 364] width 11 height 11
click at [369, 365] on icon at bounding box center [369, 364] width 11 height 11
click at [367, 366] on icon at bounding box center [369, 364] width 11 height 11
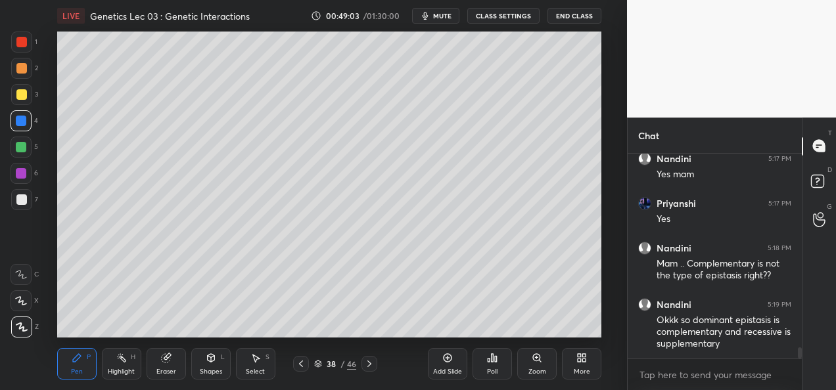
click at [370, 367] on icon at bounding box center [369, 364] width 11 height 11
click at [371, 363] on icon at bounding box center [369, 364] width 11 height 11
click at [371, 364] on icon at bounding box center [369, 364] width 11 height 11
click at [368, 366] on icon at bounding box center [369, 364] width 11 height 11
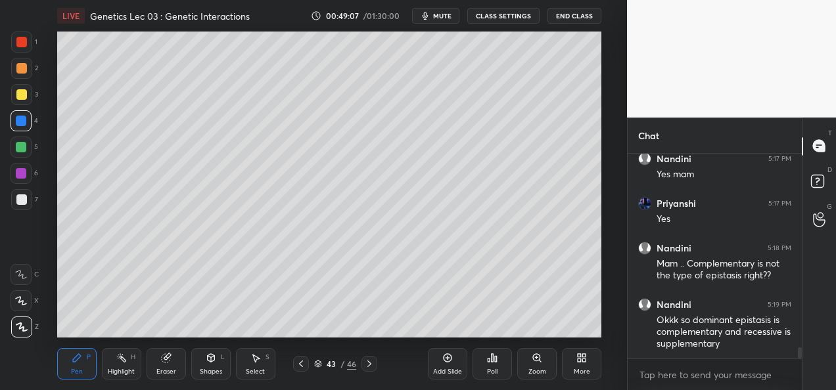
click at [368, 366] on icon at bounding box center [369, 364] width 11 height 11
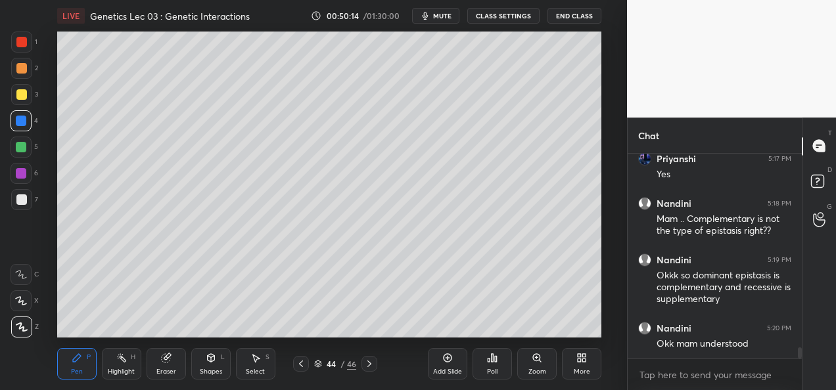
click at [28, 151] on div at bounding box center [21, 147] width 21 height 21
click at [444, 369] on div "Add Slide" at bounding box center [447, 372] width 29 height 7
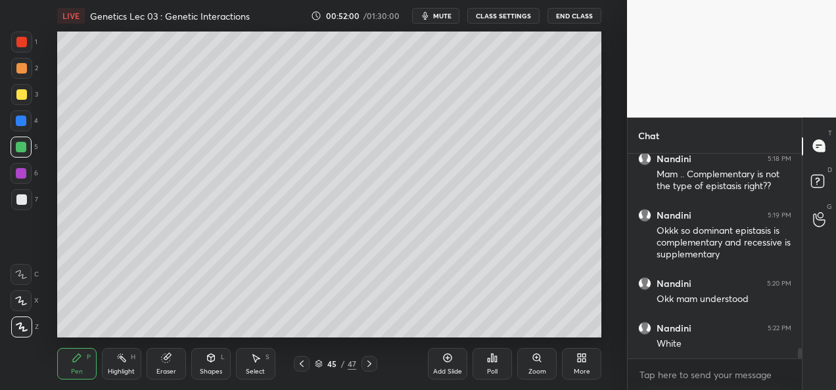
scroll to position [3699, 0]
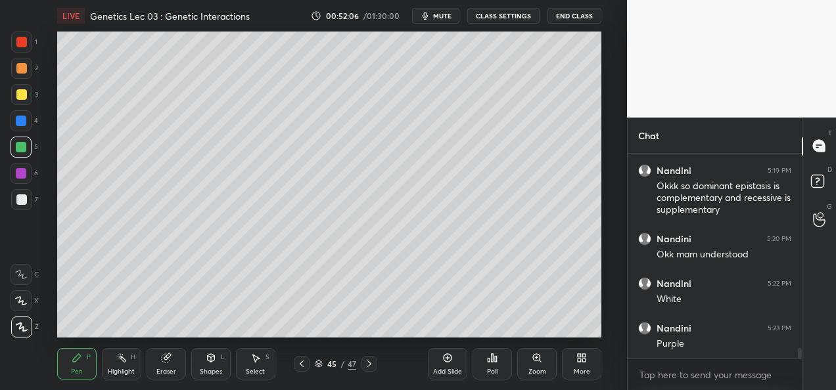
click at [446, 370] on div "Add Slide" at bounding box center [447, 372] width 29 height 7
click at [20, 185] on div "6" at bounding box center [25, 176] width 28 height 26
click at [20, 199] on div at bounding box center [21, 200] width 11 height 11
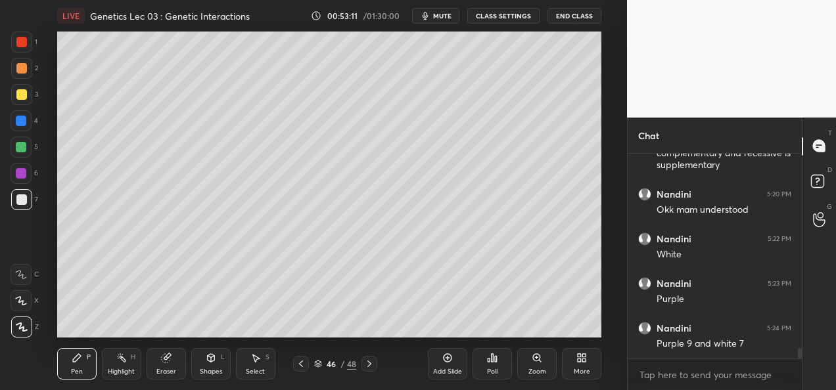
click at [160, 369] on div "Eraser" at bounding box center [166, 372] width 20 height 7
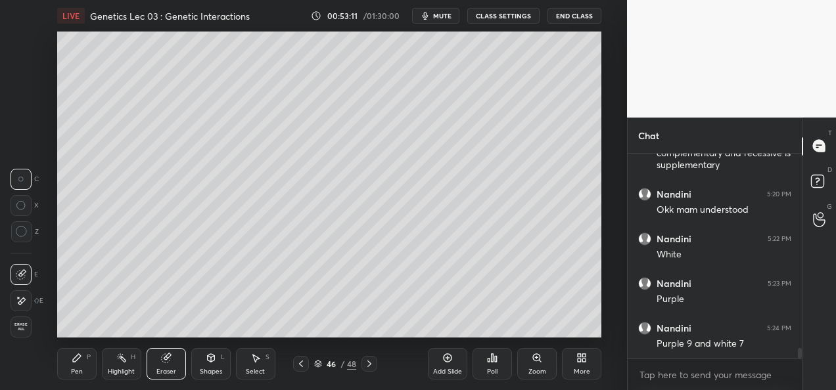
click at [18, 296] on icon at bounding box center [21, 301] width 11 height 11
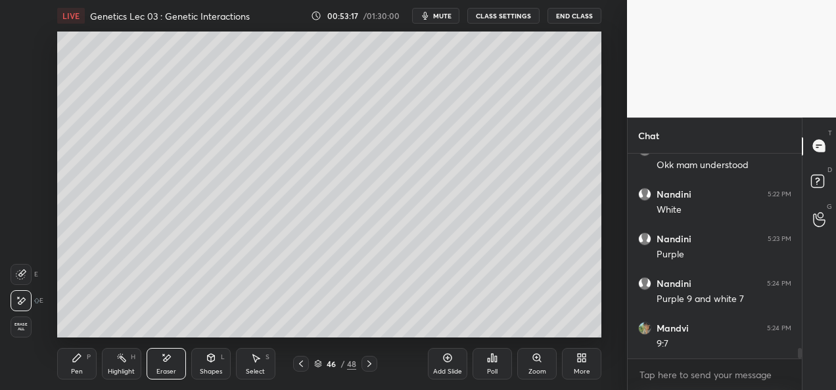
click at [83, 369] on div "Pen P" at bounding box center [76, 364] width 39 height 32
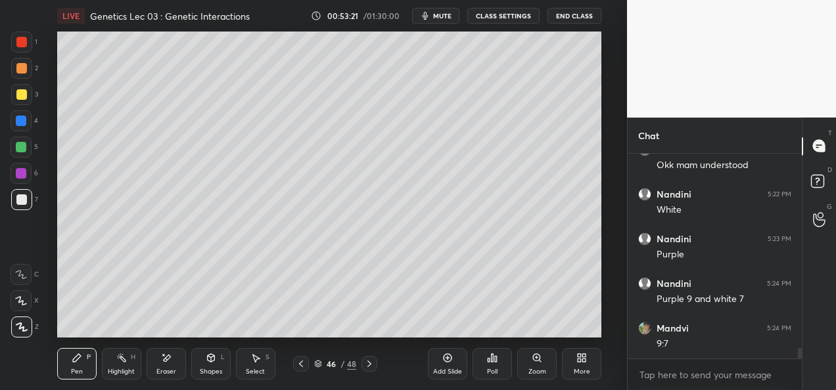
click at [24, 177] on div at bounding box center [21, 173] width 11 height 11
click at [24, 201] on div at bounding box center [21, 200] width 11 height 11
click at [24, 93] on div at bounding box center [21, 94] width 11 height 11
click at [296, 366] on icon at bounding box center [301, 364] width 11 height 11
click at [304, 367] on icon at bounding box center [301, 364] width 11 height 11
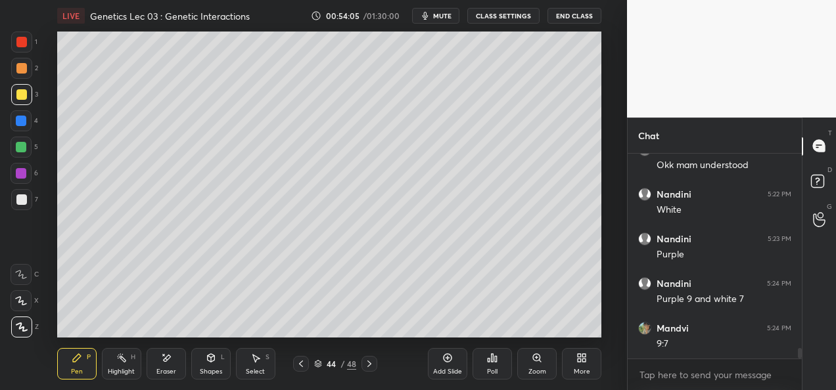
click at [368, 364] on icon at bounding box center [369, 364] width 11 height 11
click at [366, 365] on icon at bounding box center [369, 364] width 11 height 11
click at [443, 369] on div "Add Slide" at bounding box center [447, 372] width 29 height 7
click at [18, 68] on div at bounding box center [21, 68] width 11 height 11
click at [510, 22] on button "CLASS SETTINGS" at bounding box center [503, 16] width 72 height 16
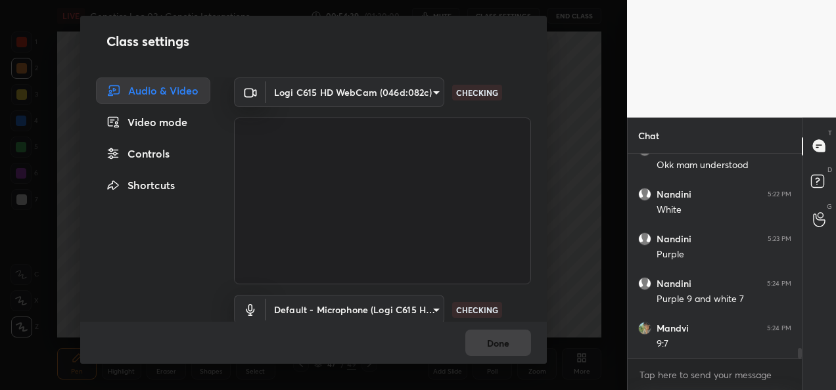
click at [513, 17] on div "Class settings" at bounding box center [313, 41] width 467 height 51
click at [422, 90] on body "1 2 3 4 5 6 7 C X Z E E Erase all H H LIVE Genetics Lec 03 : Genetic Interactio…" at bounding box center [418, 195] width 836 height 390
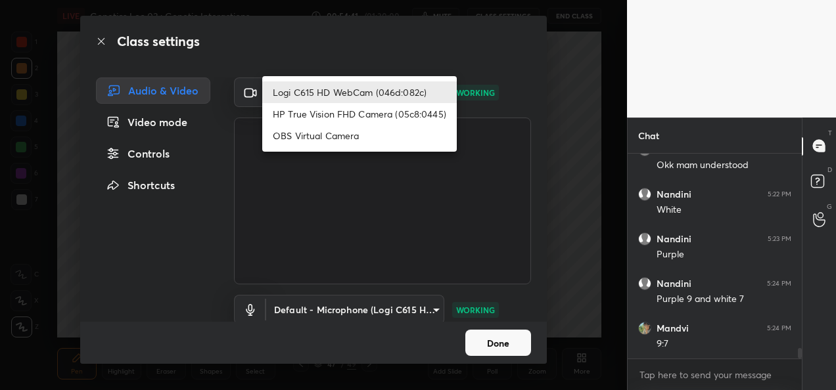
click at [401, 113] on li "HP True Vision FHD Camera (05c8:0445)" at bounding box center [359, 114] width 195 height 22
type input "bcf53276a89e7daf4ffafe53acaefef8a573b71029af250087ced6fea5ab325b"
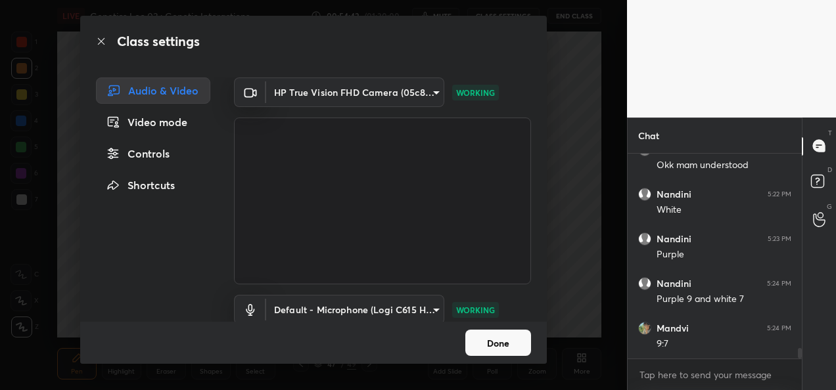
click at [486, 344] on button "Done" at bounding box center [498, 343] width 66 height 26
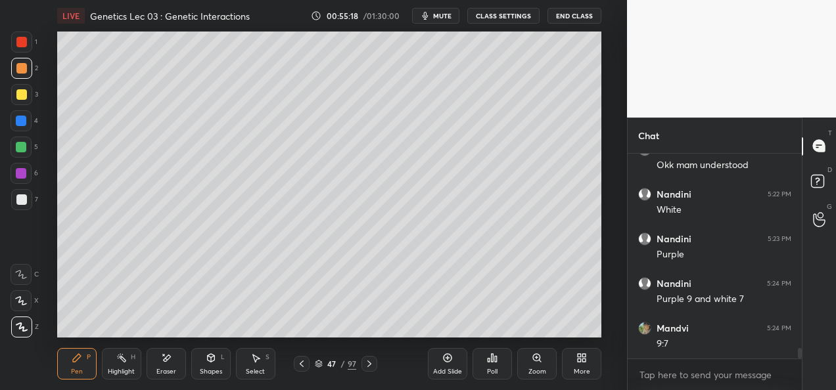
click at [502, 14] on button "CLASS SETTINGS" at bounding box center [503, 16] width 72 height 16
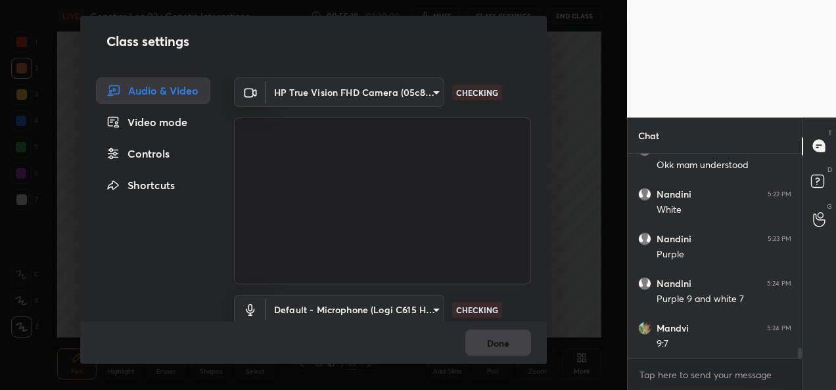
click at [350, 91] on body "1 2 3 4 5 6 7 C X Z E E Erase all H H LIVE Genetics Lec 03 : Genetic Interactio…" at bounding box center [418, 195] width 836 height 390
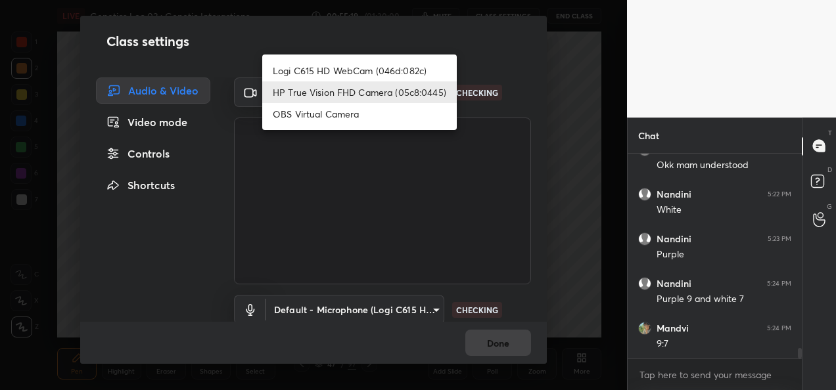
click at [333, 70] on li "Logi C615 HD WebCam (046d:082c)" at bounding box center [359, 71] width 195 height 22
type input "9a60a891c99e43c4f3b6c1c2af706b7568f7a8d24487825b1df04ecacc35332c"
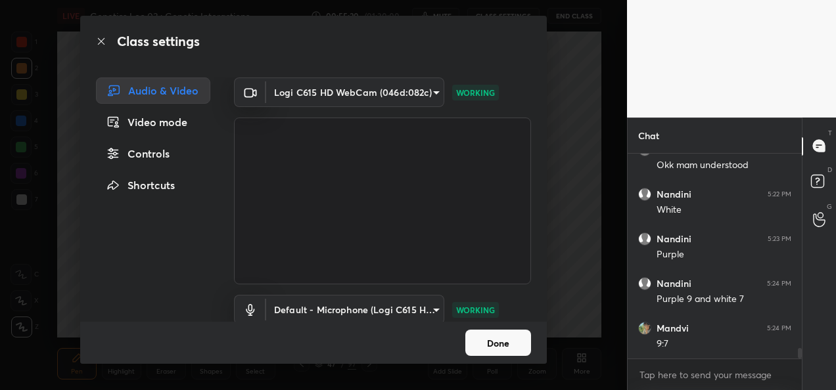
click at [492, 348] on button "Done" at bounding box center [498, 343] width 66 height 26
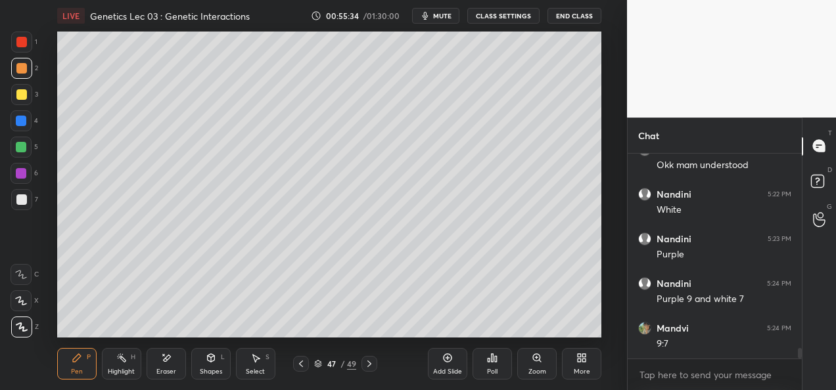
click at [18, 100] on div at bounding box center [21, 94] width 21 height 21
click at [21, 95] on div at bounding box center [21, 94] width 11 height 11
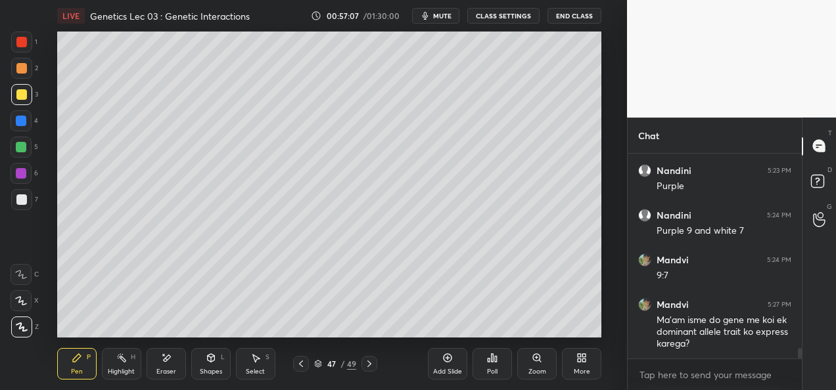
click at [300, 364] on icon at bounding box center [301, 364] width 11 height 11
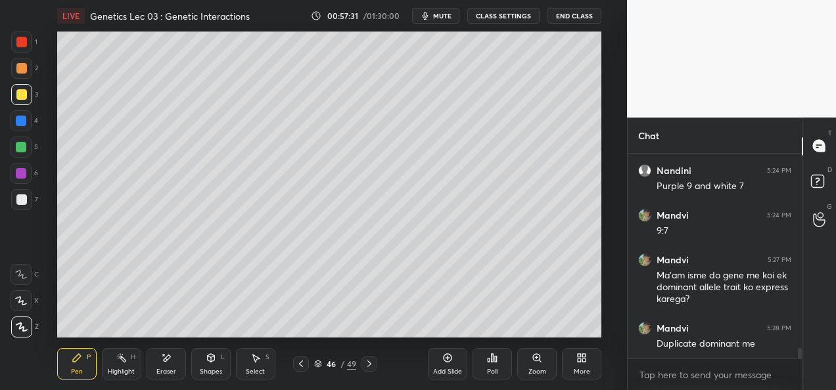
click at [299, 367] on icon at bounding box center [301, 364] width 11 height 11
click at [301, 368] on icon at bounding box center [301, 364] width 11 height 11
click at [372, 363] on icon at bounding box center [369, 364] width 11 height 11
click at [371, 364] on icon at bounding box center [369, 364] width 11 height 11
click at [368, 364] on icon at bounding box center [369, 364] width 11 height 11
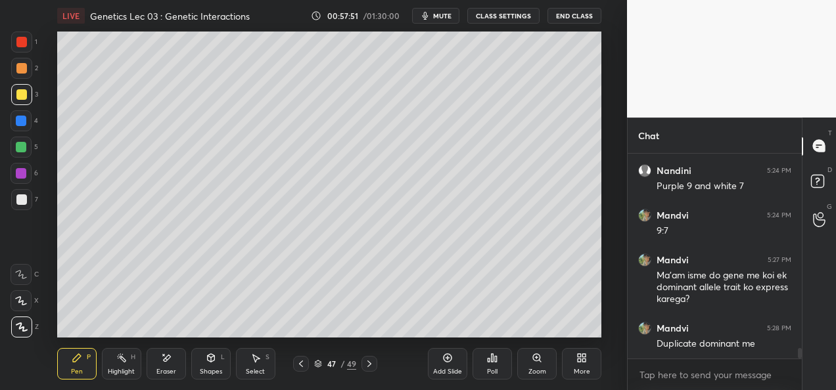
click at [171, 373] on div "Eraser" at bounding box center [166, 372] width 20 height 7
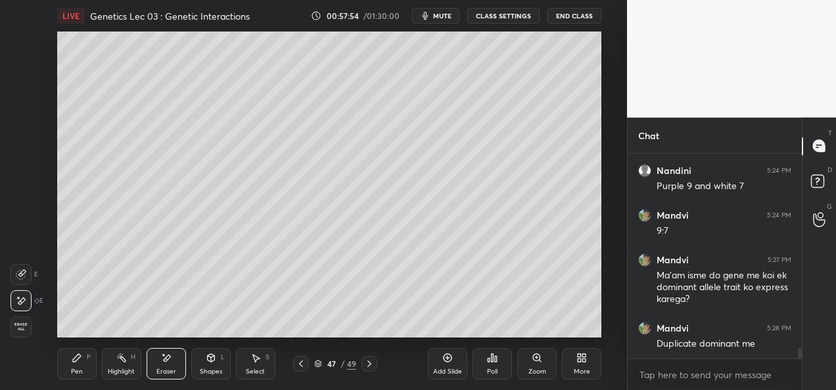
click at [75, 364] on div "Pen P" at bounding box center [76, 364] width 39 height 32
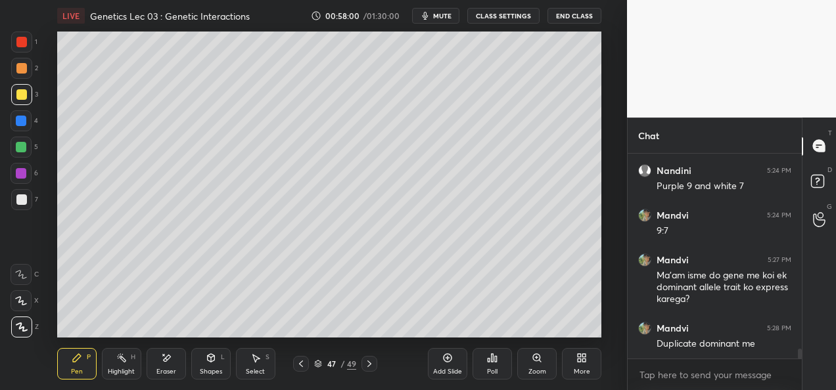
scroll to position [3946, 0]
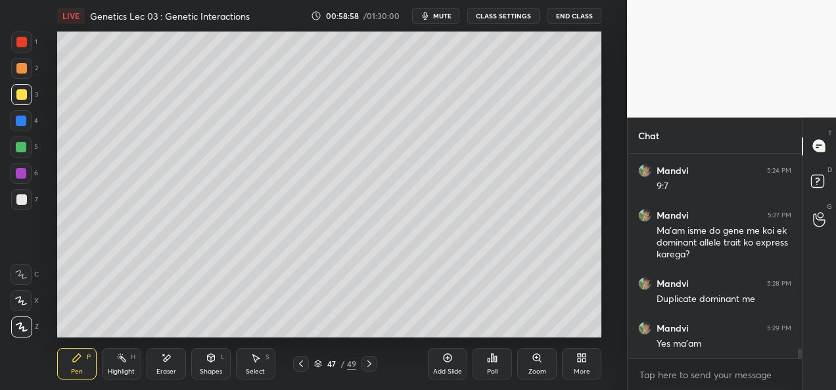
click at [464, 328] on div "Add Slide Poll Zoom More" at bounding box center [515, 364] width 174 height 74
click at [444, 365] on div "Add Slide" at bounding box center [447, 364] width 39 height 32
click at [168, 366] on div "Eraser" at bounding box center [166, 364] width 39 height 32
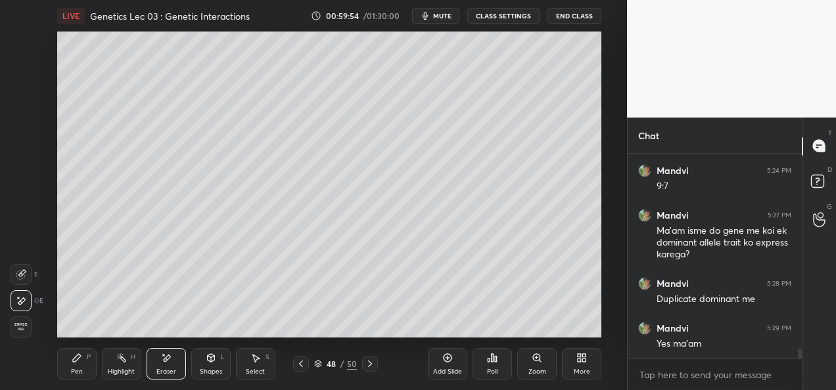
click at [83, 372] on div "Pen P" at bounding box center [76, 364] width 39 height 32
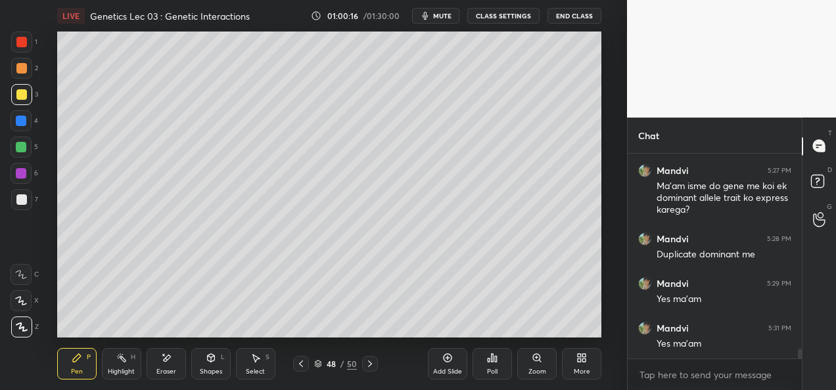
scroll to position [4035, 0]
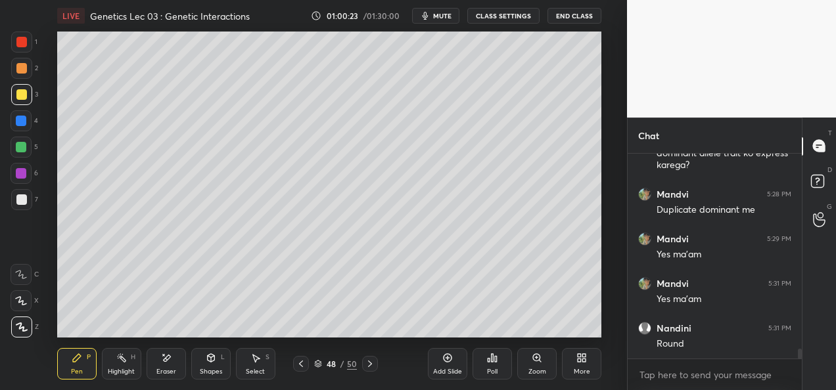
click at [28, 206] on div at bounding box center [21, 199] width 21 height 21
click at [23, 146] on div at bounding box center [21, 147] width 11 height 11
click at [510, 14] on button "CLASS SETTINGS" at bounding box center [503, 16] width 72 height 16
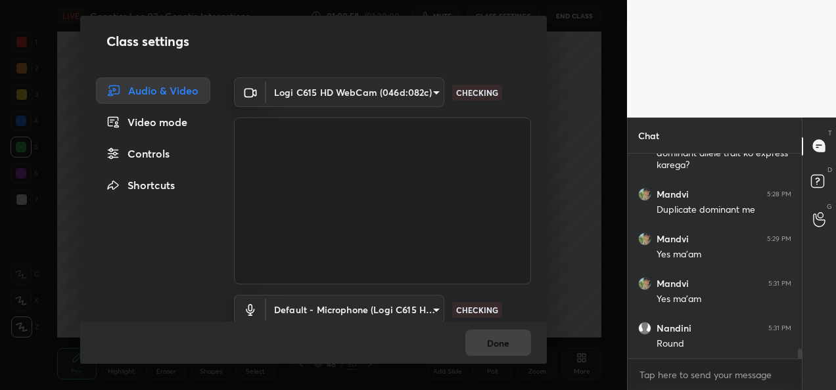
click at [408, 90] on body "1 2 3 4 5 6 7 C X Z E E Erase all H H LIVE Genetics Lec 03 : Genetic Interactio…" at bounding box center [418, 195] width 836 height 390
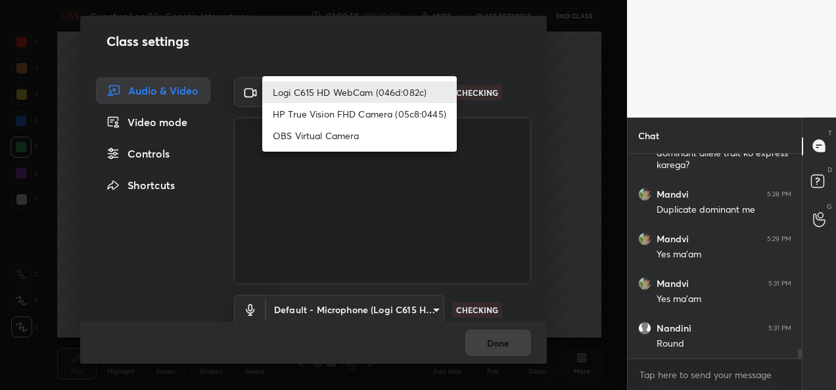
click at [344, 118] on li "HP True Vision FHD Camera (05c8:0445)" at bounding box center [359, 114] width 195 height 22
type input "bcf53276a89e7daf4ffafe53acaefef8a573b71029af250087ced6fea5ab325b"
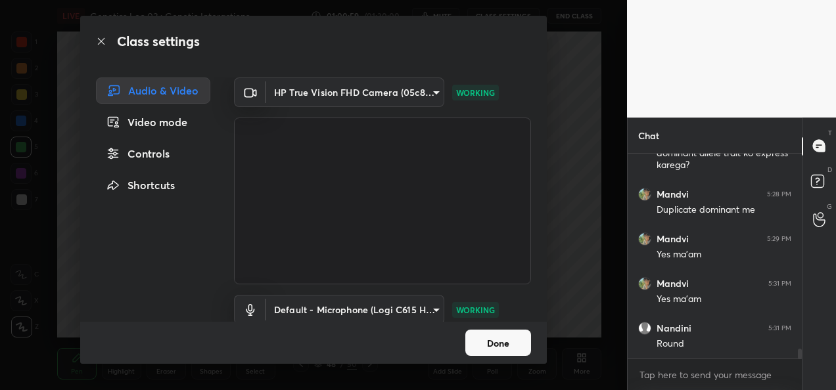
scroll to position [4080, 0]
click at [483, 344] on button "Done" at bounding box center [498, 343] width 66 height 26
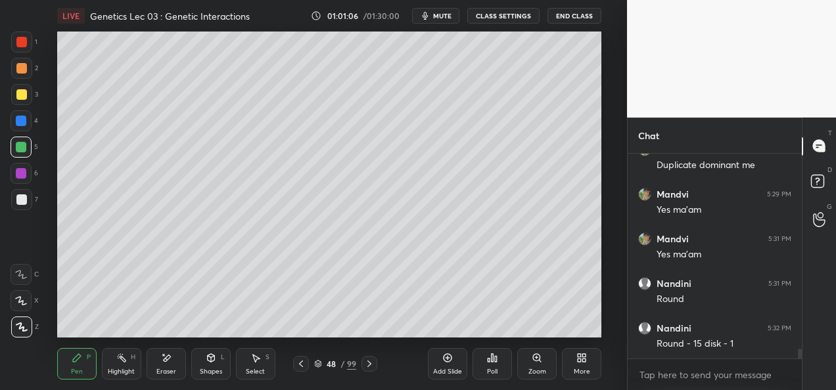
click at [501, 20] on button "CLASS SETTINGS" at bounding box center [503, 16] width 72 height 16
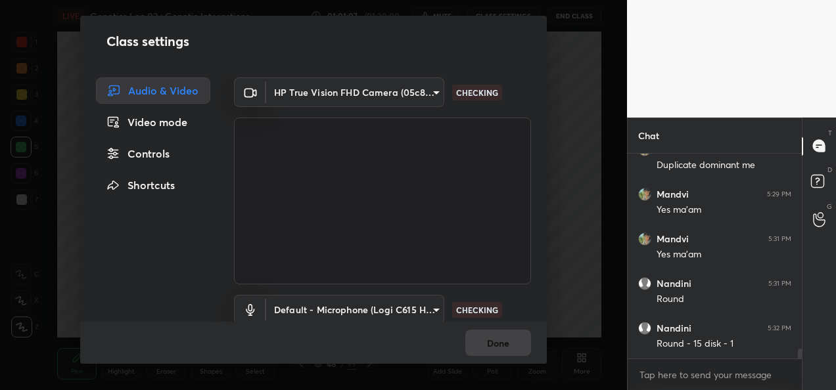
click at [410, 100] on body "1 2 3 4 5 6 7 C X Z E E Erase all H H LIVE Genetics Lec 03 : Genetic Interactio…" at bounding box center [418, 195] width 836 height 390
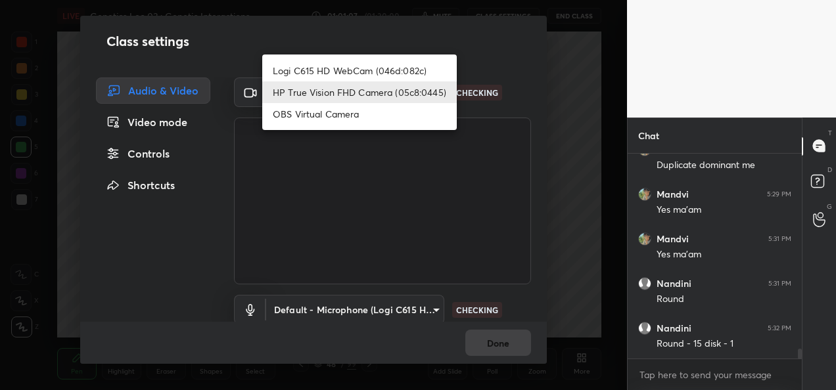
click at [338, 66] on li "Logi C615 HD WebCam (046d:082c)" at bounding box center [359, 71] width 195 height 22
type input "9a60a891c99e43c4f3b6c1c2af706b7568f7a8d24487825b1df04ecacc35332c"
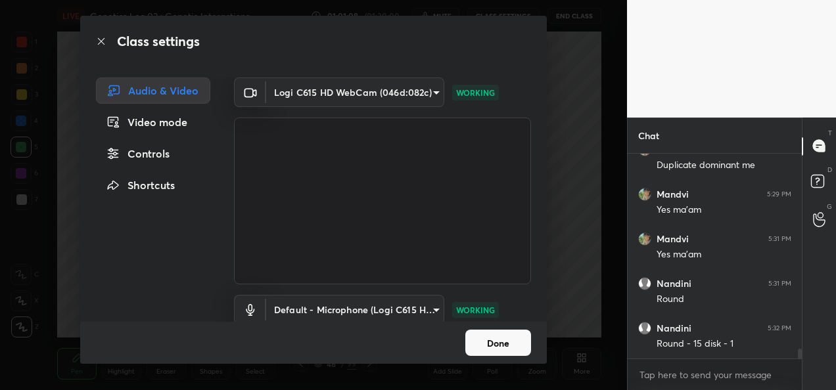
click at [485, 341] on button "Done" at bounding box center [498, 343] width 66 height 26
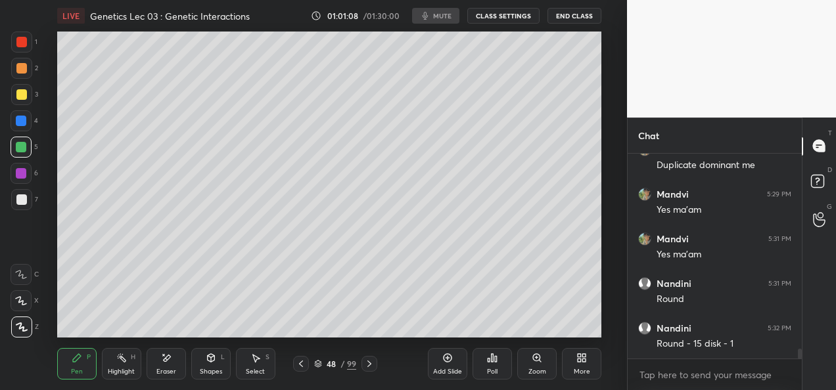
scroll to position [4125, 0]
click at [18, 202] on div at bounding box center [21, 200] width 11 height 11
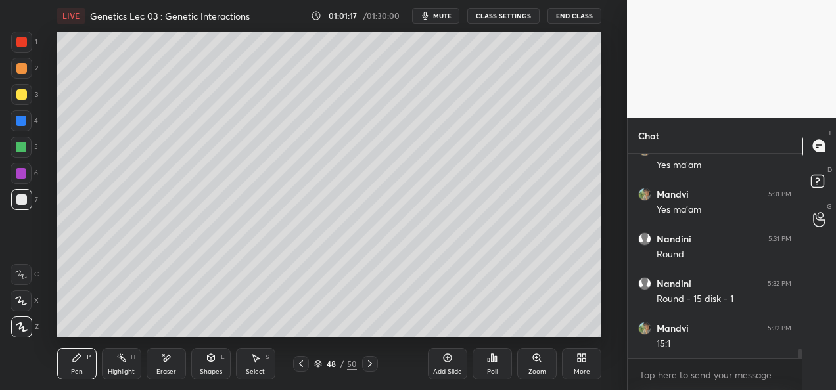
click at [18, 172] on div at bounding box center [21, 173] width 11 height 11
click at [24, 195] on div at bounding box center [21, 200] width 11 height 11
click at [438, 371] on div "Add Slide" at bounding box center [447, 372] width 29 height 7
click at [22, 71] on div at bounding box center [21, 68] width 11 height 11
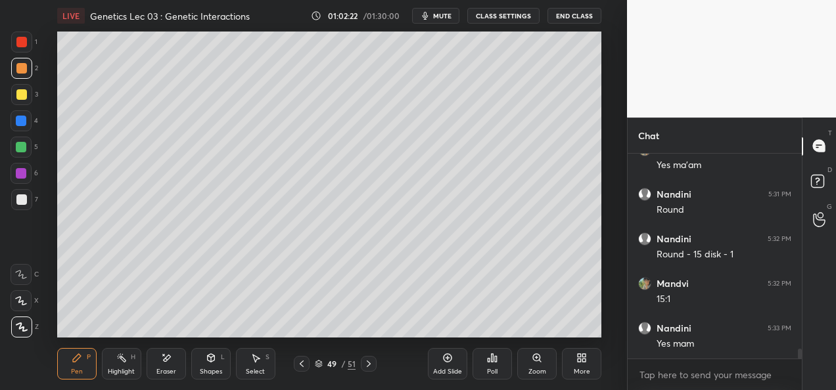
click at [21, 149] on div at bounding box center [21, 147] width 11 height 11
click at [22, 130] on div at bounding box center [21, 120] width 21 height 21
click at [19, 197] on div at bounding box center [21, 200] width 11 height 11
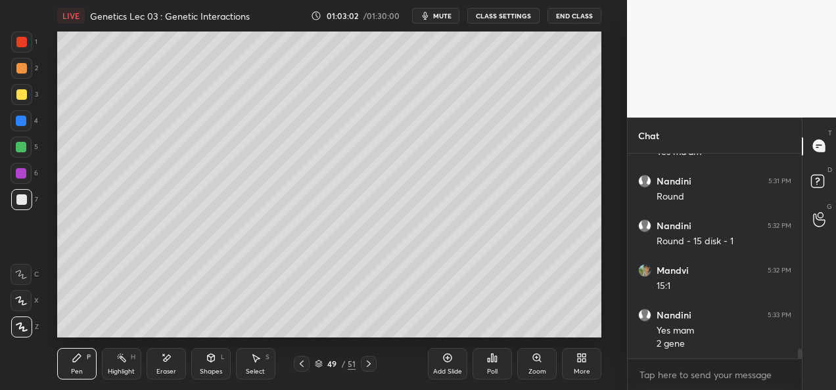
click at [16, 127] on div at bounding box center [21, 120] width 21 height 21
click at [22, 202] on div at bounding box center [21, 200] width 11 height 11
click at [439, 364] on div "Add Slide" at bounding box center [447, 364] width 39 height 32
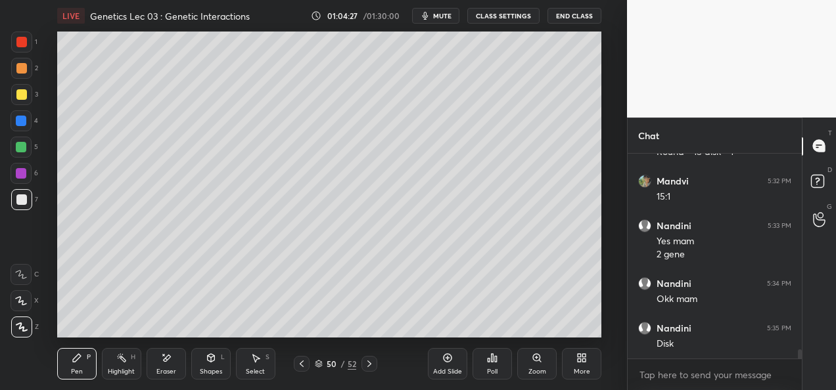
click at [20, 178] on div at bounding box center [21, 173] width 11 height 11
click at [18, 146] on div at bounding box center [21, 147] width 11 height 11
click at [25, 204] on div at bounding box center [21, 200] width 11 height 11
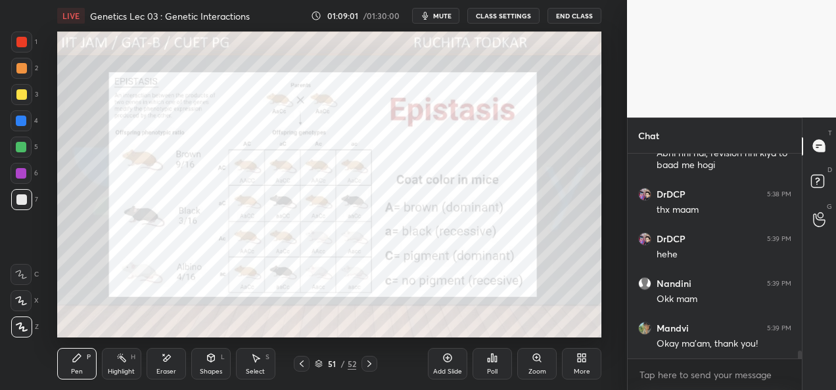
scroll to position [4983, 0]
click at [371, 365] on icon at bounding box center [369, 364] width 11 height 11
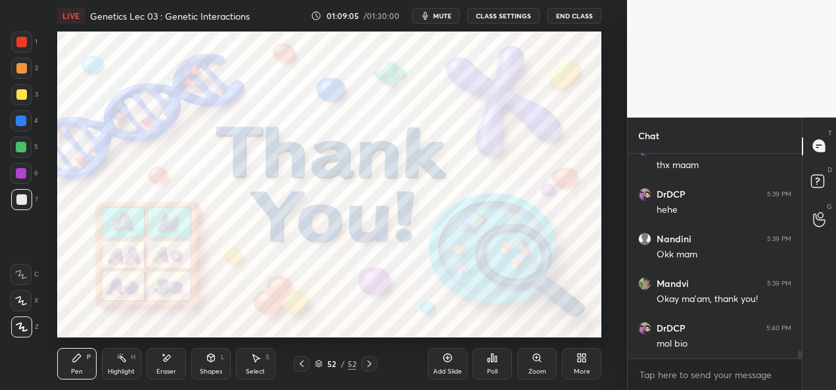
scroll to position [5028, 0]
click at [439, 371] on div "Add Slide" at bounding box center [447, 372] width 29 height 7
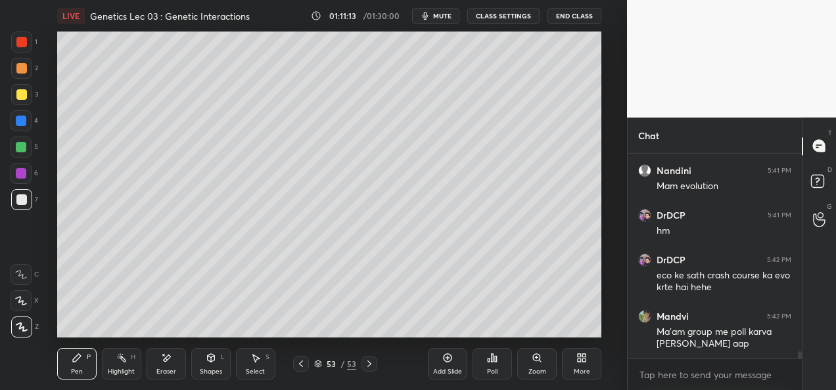
scroll to position [5409, 0]
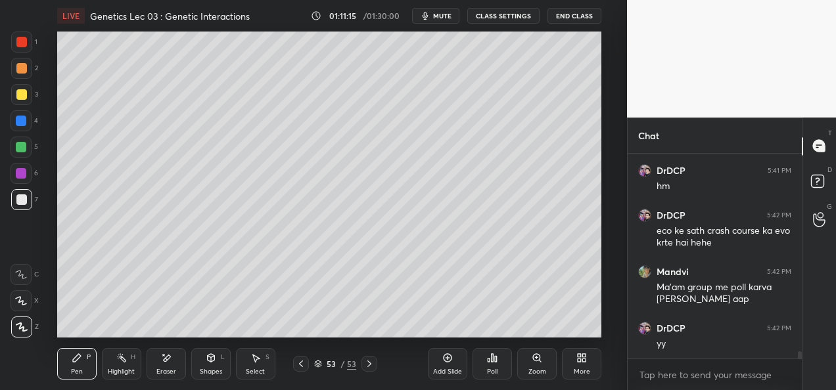
click at [317, 366] on icon at bounding box center [318, 364] width 8 height 8
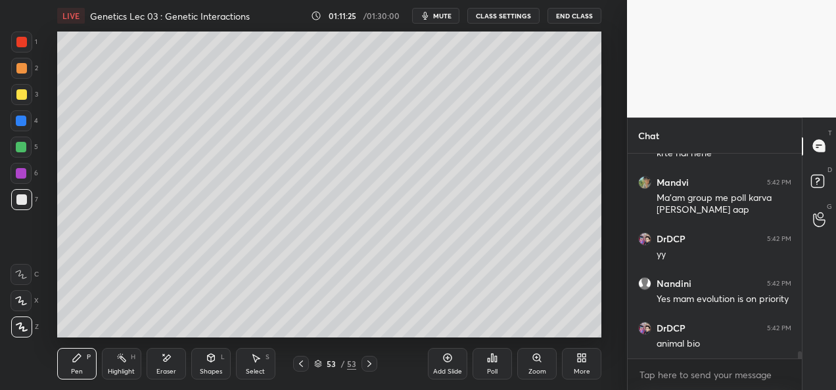
scroll to position [5543, 0]
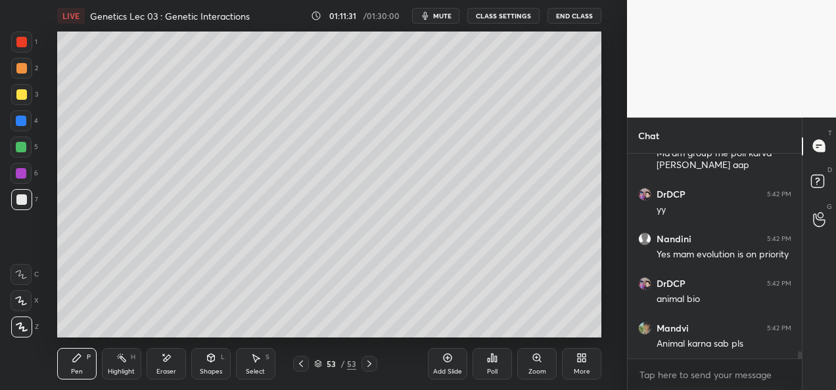
click at [319, 368] on div "53 / 53" at bounding box center [335, 364] width 42 height 12
click at [204, 369] on div "Shapes" at bounding box center [211, 372] width 22 height 7
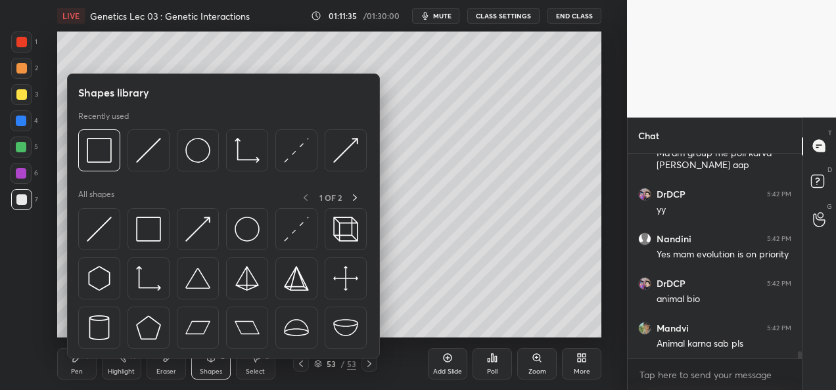
click at [200, 369] on div "Shapes" at bounding box center [211, 372] width 22 height 7
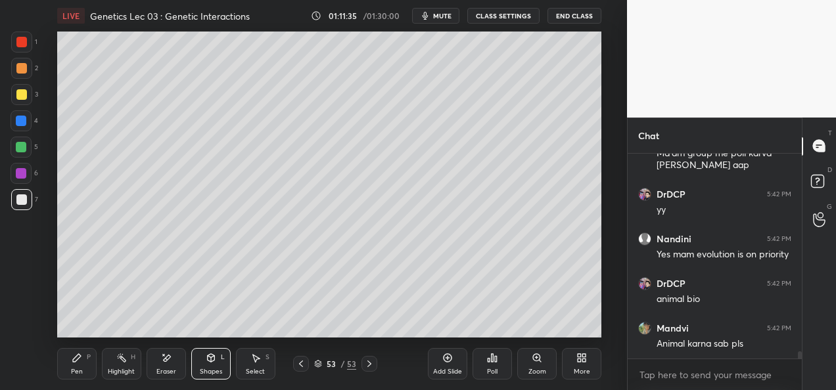
click at [168, 369] on div "Eraser" at bounding box center [166, 372] width 20 height 7
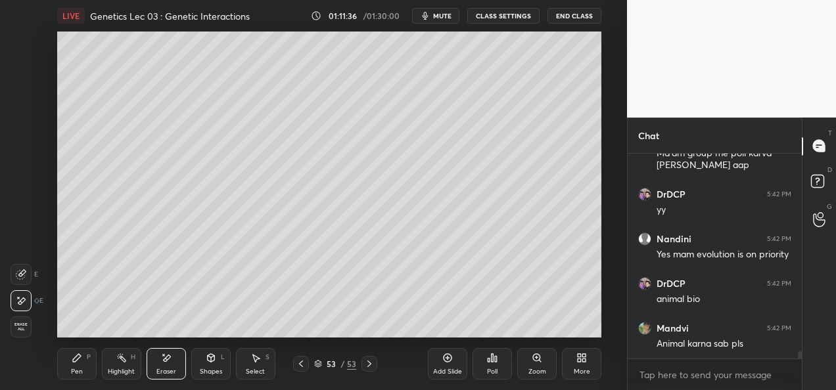
click at [28, 331] on span "Erase all" at bounding box center [21, 327] width 20 height 9
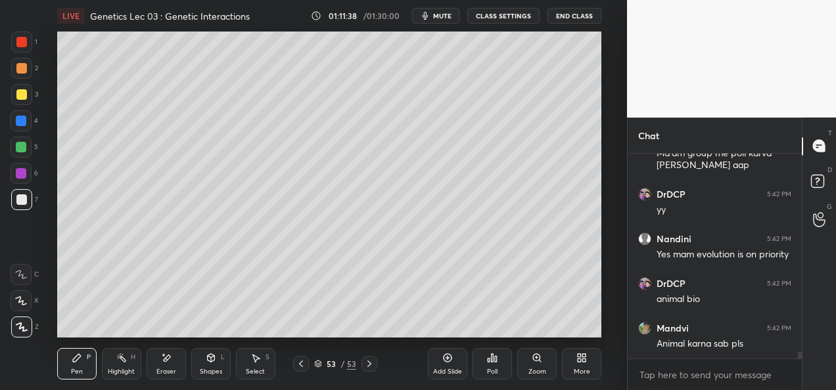
click at [308, 368] on div at bounding box center [301, 364] width 16 height 16
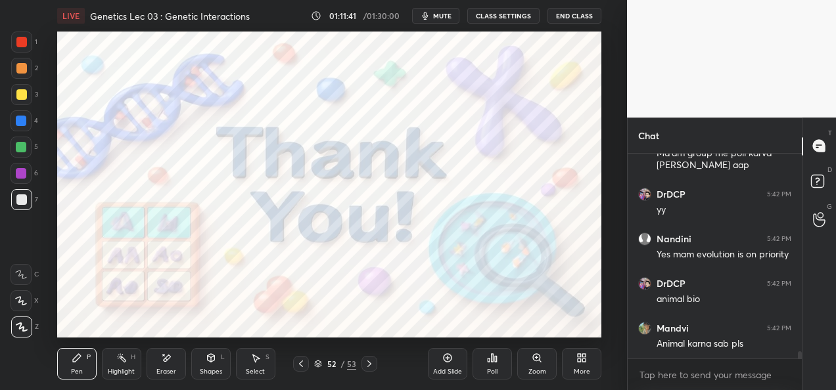
scroll to position [5588, 0]
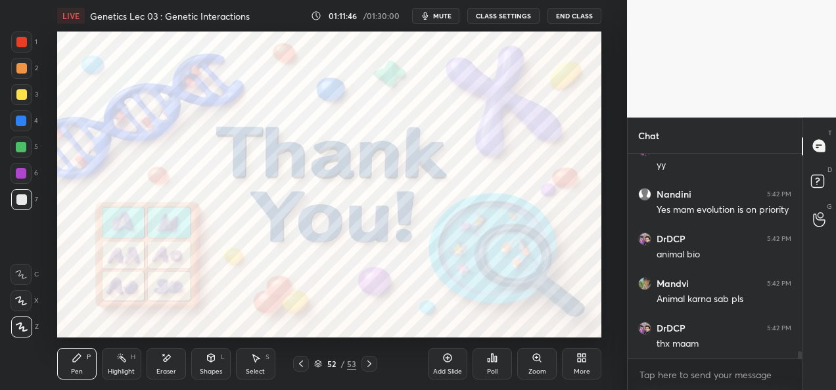
click at [521, 14] on button "CLASS SETTINGS" at bounding box center [503, 16] width 72 height 16
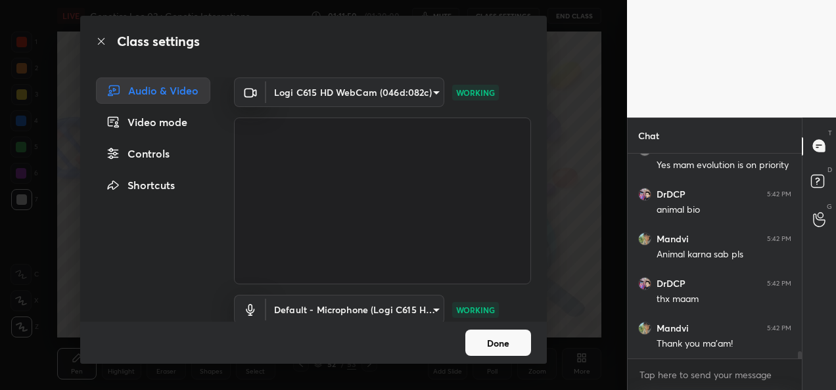
scroll to position [54, 0]
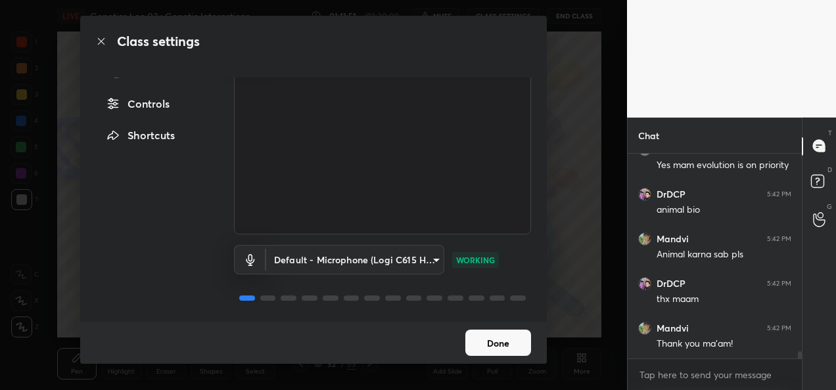
click at [501, 344] on button "Done" at bounding box center [498, 343] width 66 height 26
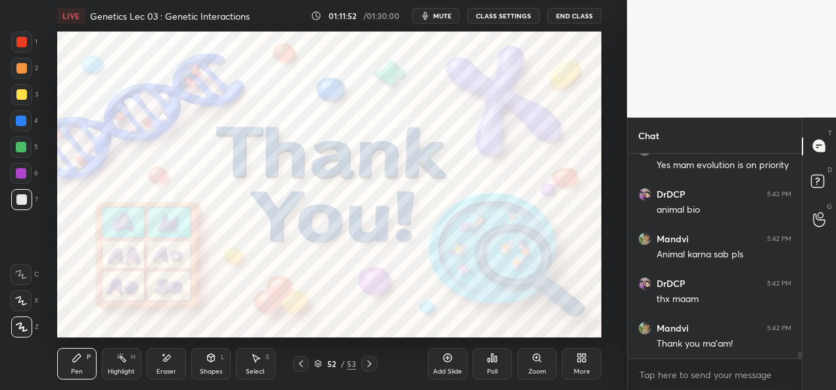
click at [564, 19] on button "End Class" at bounding box center [575, 16] width 54 height 16
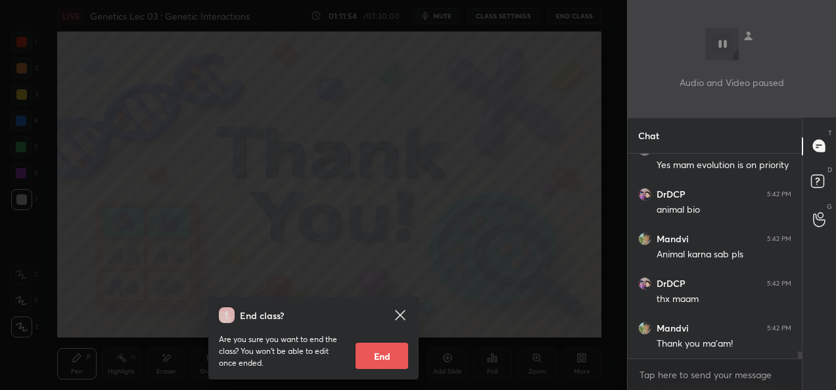
scroll to position [5677, 0]
click at [379, 362] on button "End" at bounding box center [382, 356] width 53 height 26
type textarea "x"
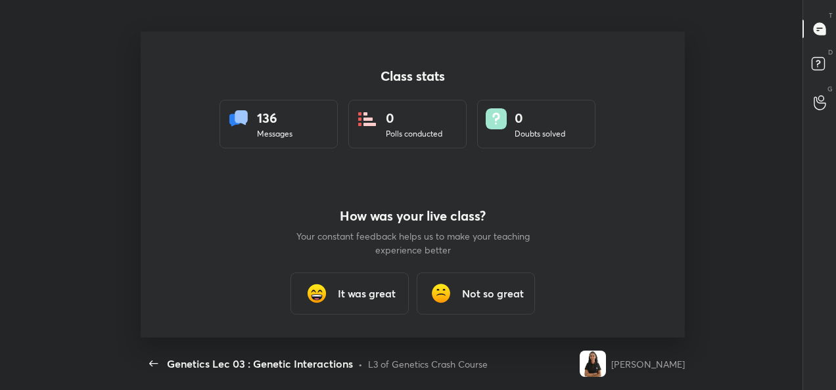
scroll to position [65434, 64914]
